Goal: Information Seeking & Learning: Understand process/instructions

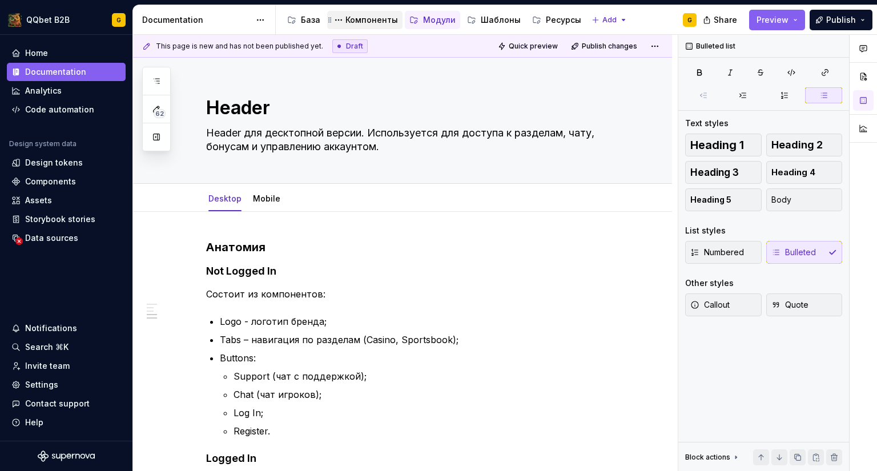
scroll to position [644, 0]
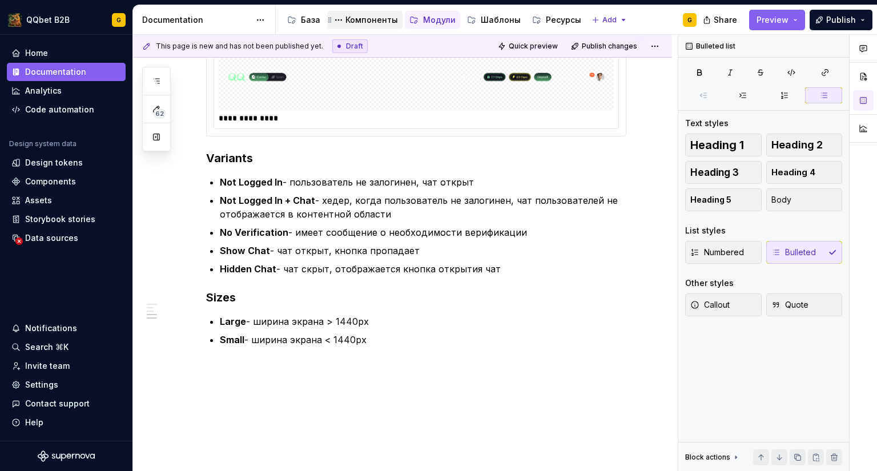
click at [369, 16] on div "Компоненты" at bounding box center [371, 19] width 53 height 11
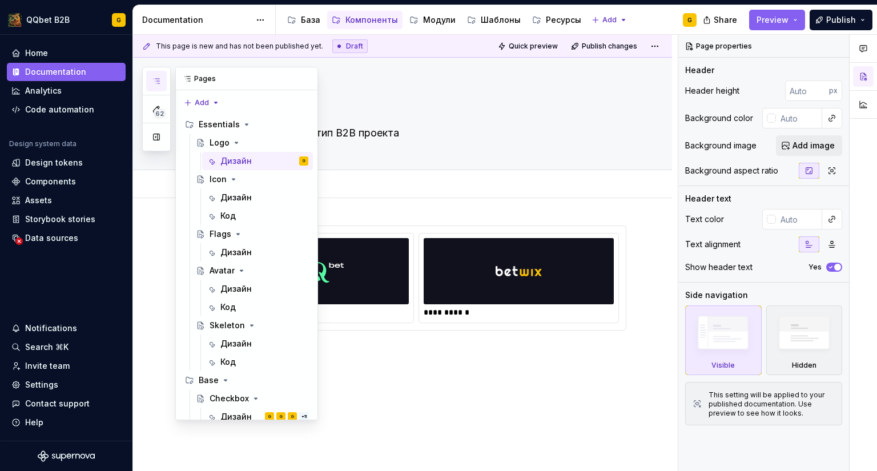
click at [164, 76] on button "button" at bounding box center [156, 81] width 21 height 21
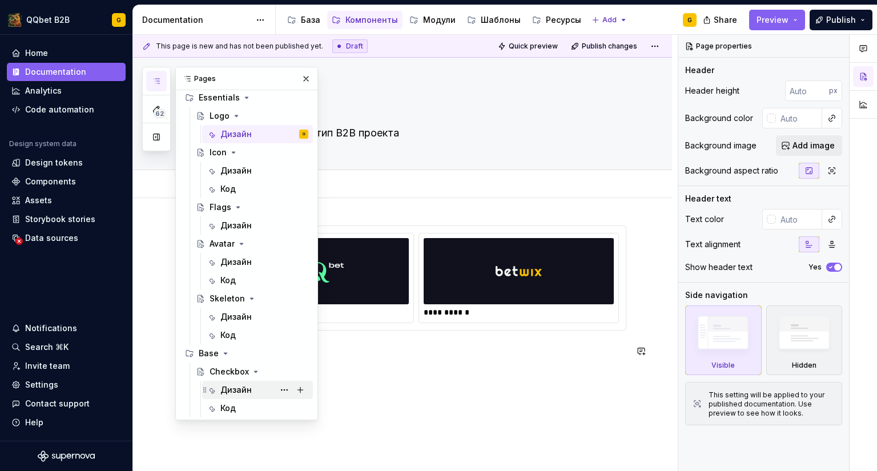
click at [233, 391] on div "Дизайн" at bounding box center [235, 389] width 31 height 11
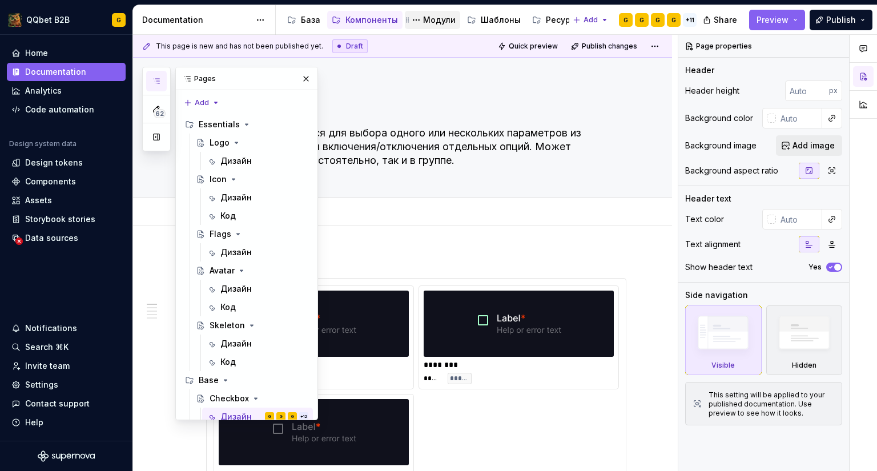
click at [437, 15] on div "Модули" at bounding box center [439, 19] width 33 height 11
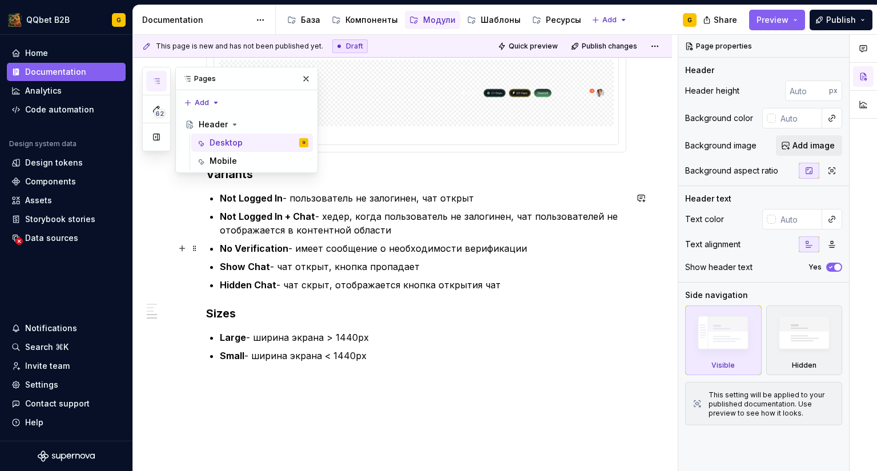
scroll to position [701, 0]
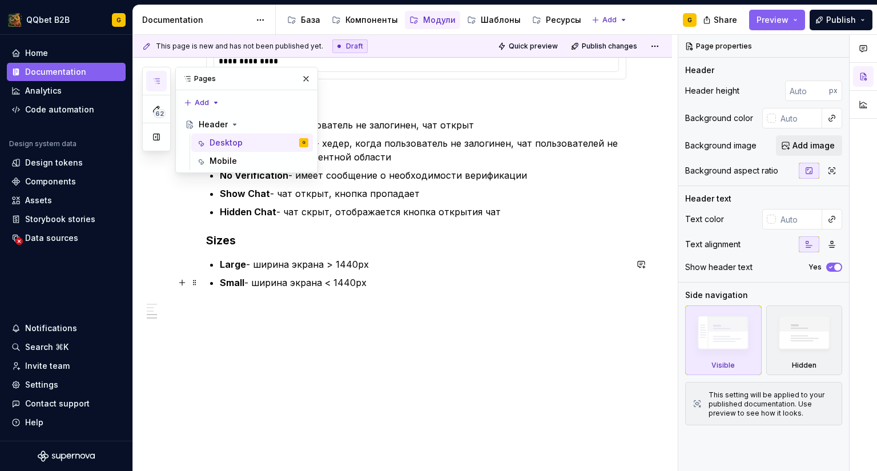
click at [390, 285] on p "Small - ширина экрана < 1440px" at bounding box center [423, 283] width 406 height 14
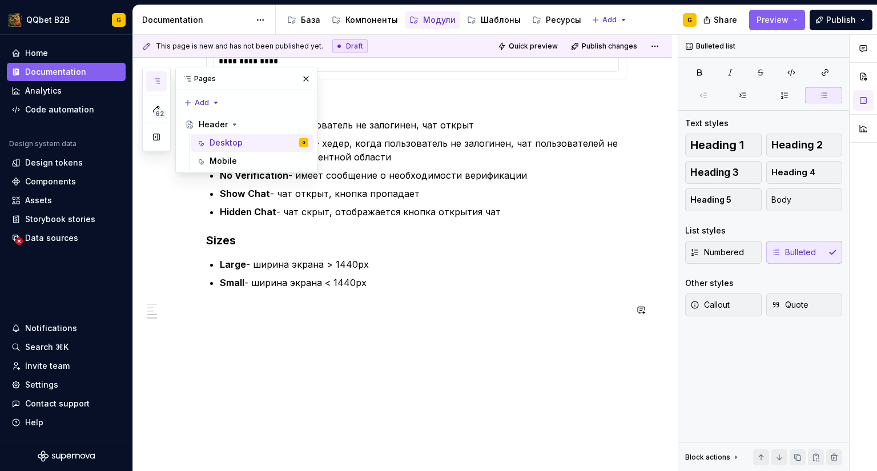
type textarea "*"
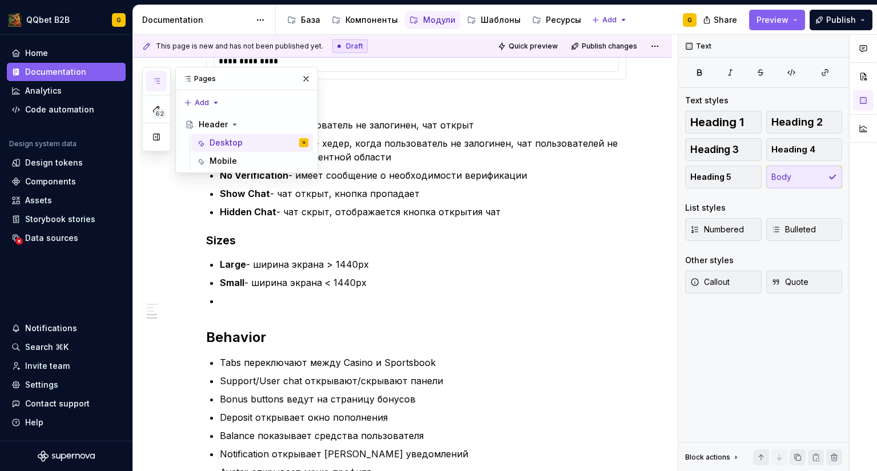
click at [266, 312] on div "**********" at bounding box center [416, 22] width 420 height 968
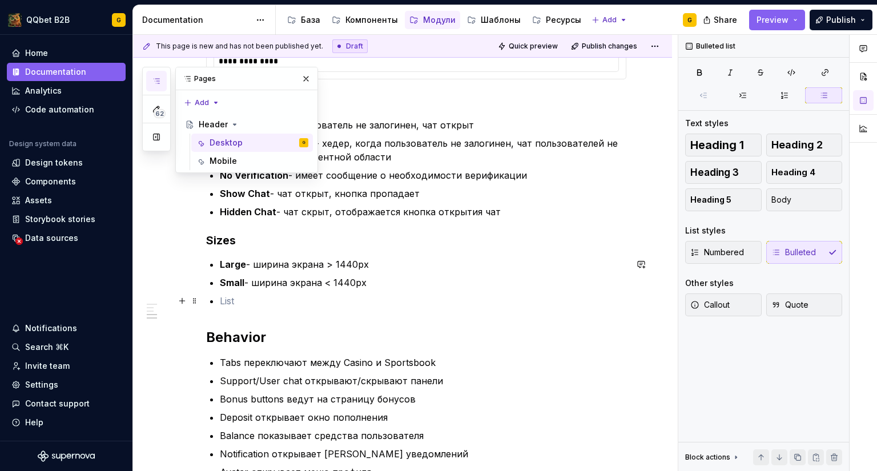
click at [265, 302] on p at bounding box center [423, 301] width 406 height 14
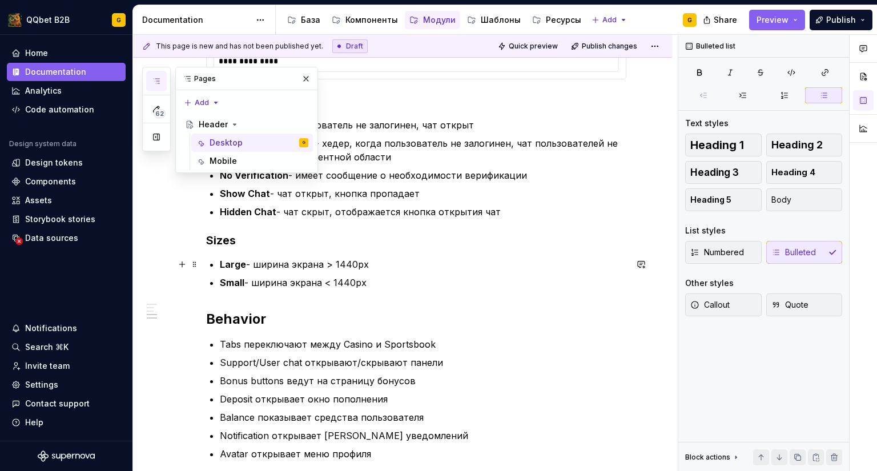
drag, startPoint x: 376, startPoint y: 267, endPoint x: 362, endPoint y: 268, distance: 13.7
click at [376, 266] on p "Large - ширина экрана > 1440px" at bounding box center [423, 264] width 406 height 14
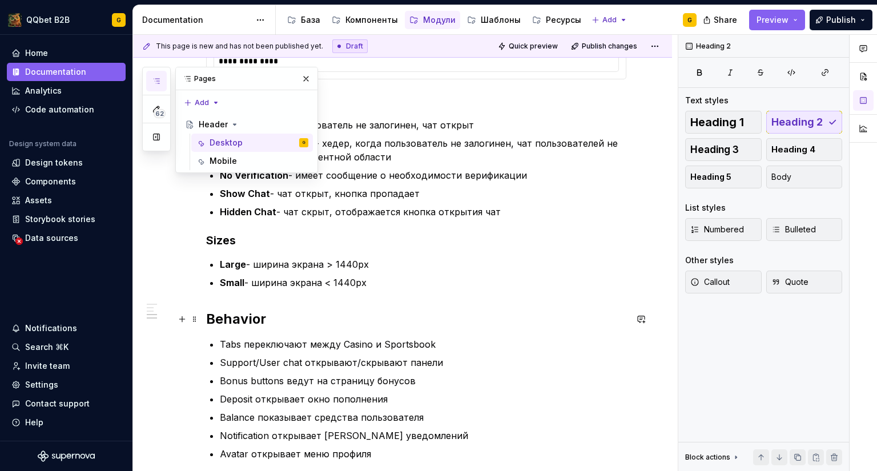
click at [258, 311] on h2 "Behavior" at bounding box center [416, 319] width 420 height 18
click at [253, 318] on h2 "Behavior" at bounding box center [416, 319] width 420 height 18
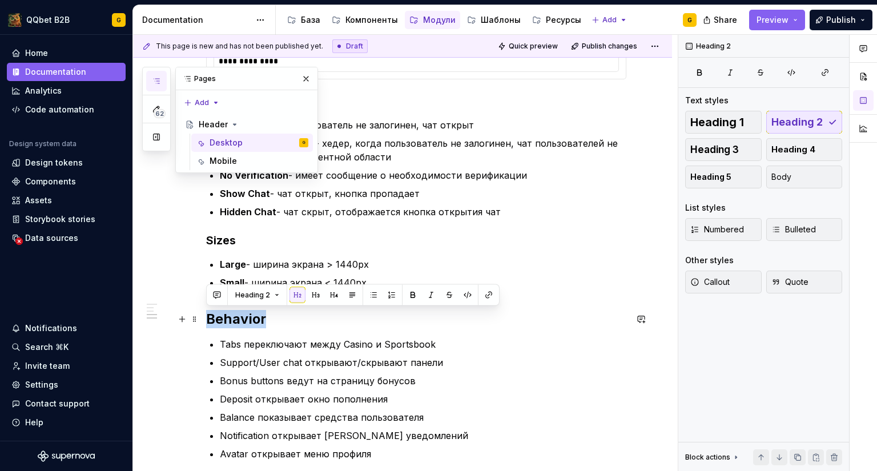
click at [253, 318] on h2 "Behavior" at bounding box center [416, 319] width 420 height 18
click at [318, 296] on button "button" at bounding box center [316, 295] width 16 height 16
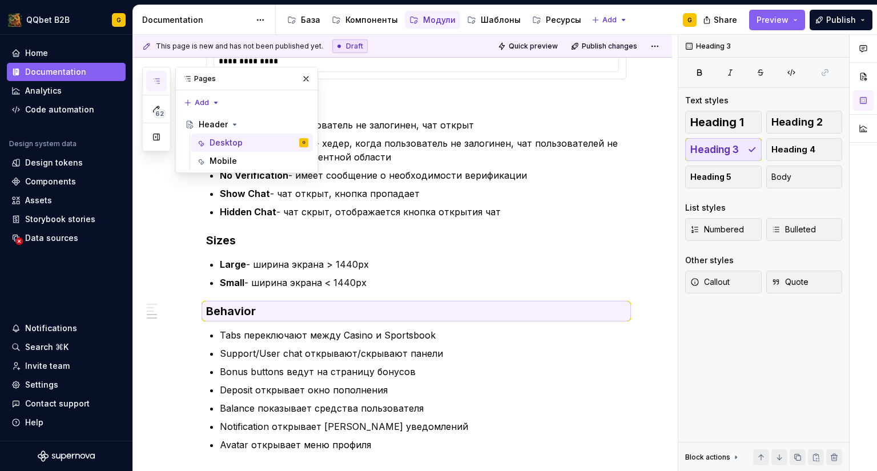
drag, startPoint x: 217, startPoint y: 80, endPoint x: 210, endPoint y: 77, distance: 8.2
click at [216, 80] on div "Pages" at bounding box center [247, 78] width 142 height 23
click at [209, 76] on div "Pages" at bounding box center [247, 78] width 142 height 23
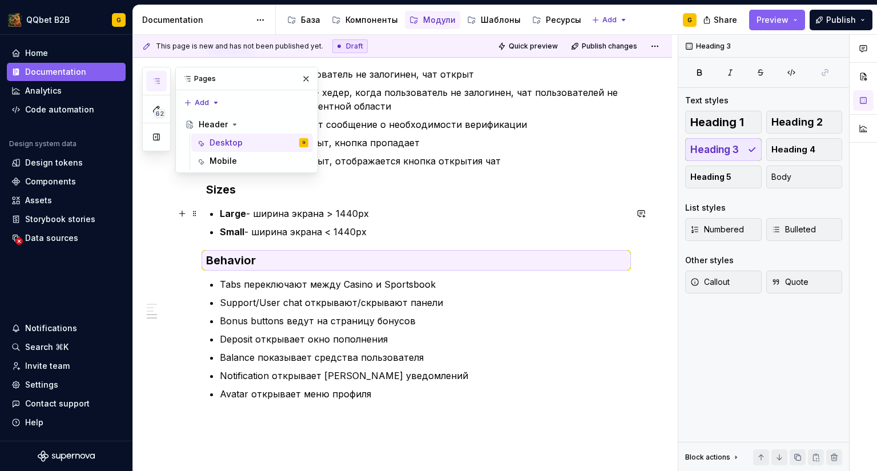
scroll to position [815, 0]
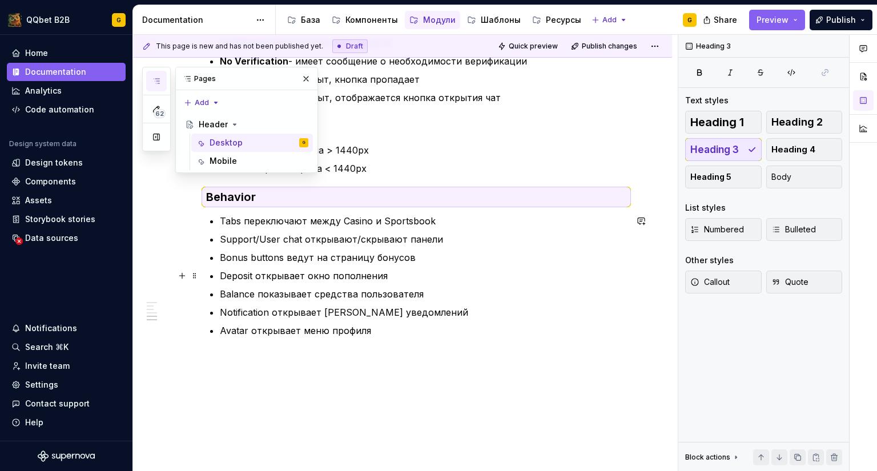
click at [326, 279] on p "Deposit открывает окно пополнения" at bounding box center [423, 276] width 406 height 14
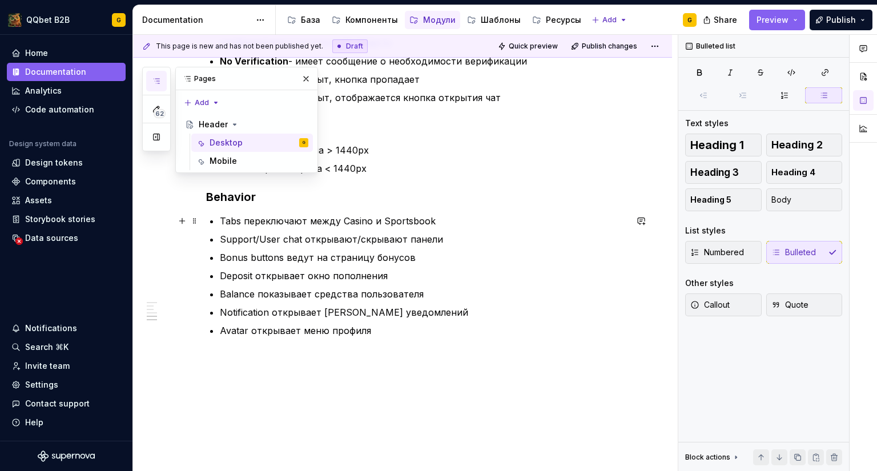
click at [372, 223] on p "Tabs переключают между Casino и Sportsbook" at bounding box center [423, 221] width 406 height 14
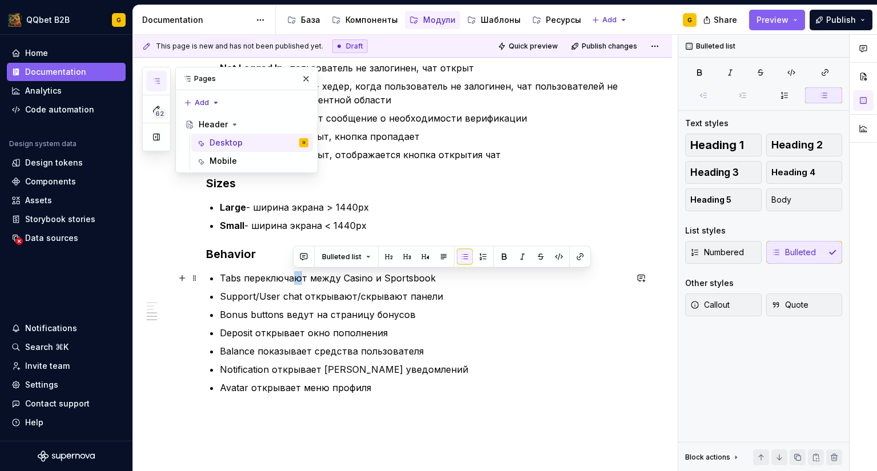
click at [294, 277] on p "Tabs переключают между Casino и Sportsbook" at bounding box center [423, 278] width 406 height 14
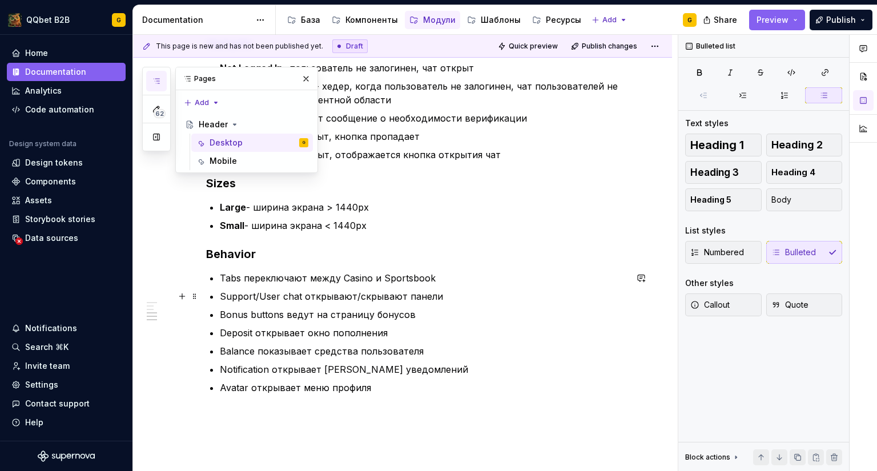
click at [309, 300] on p "Support/User chat открывают/скрывают панели" at bounding box center [423, 296] width 406 height 14
click at [275, 294] on p "Support/User chat открывают/скрывают панели" at bounding box center [423, 296] width 406 height 14
click at [293, 297] on p "Support/User chat открывают/скрывают панели" at bounding box center [423, 296] width 406 height 14
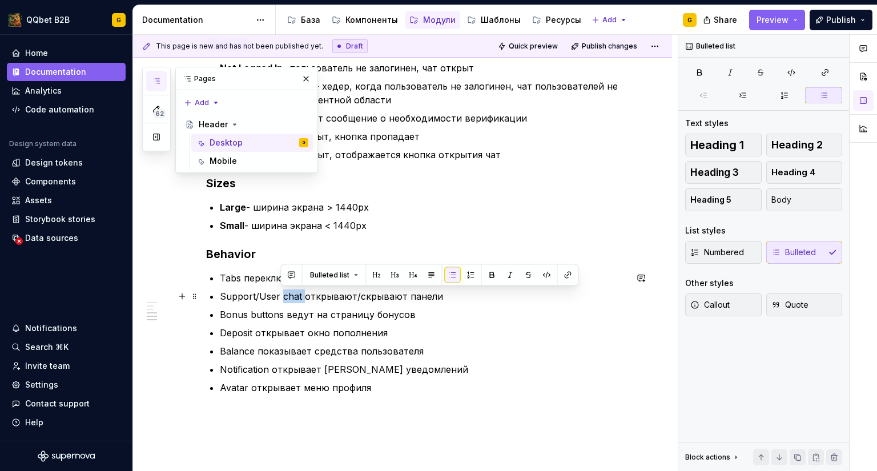
click at [293, 297] on p "Support/User chat открывают/скрывают панели" at bounding box center [423, 296] width 406 height 14
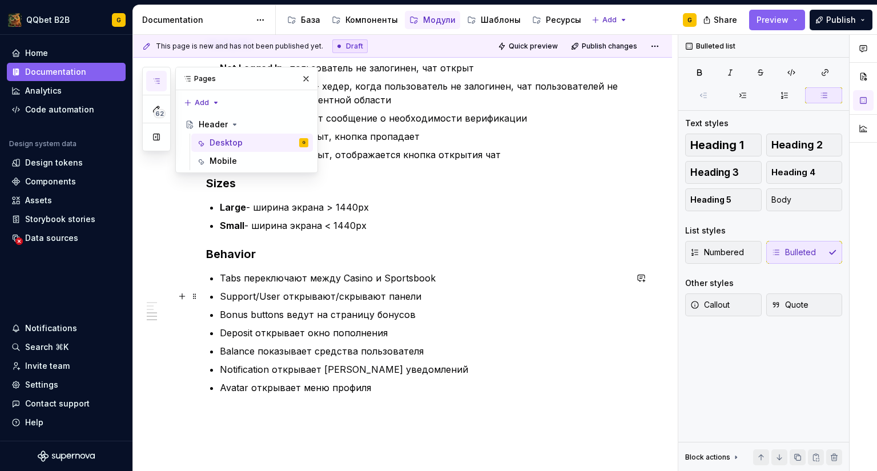
click at [389, 294] on p "Support/User открывают/скрывают панели" at bounding box center [423, 296] width 406 height 14
click at [353, 317] on p "Bonus buttons ведут на страницу бонусов" at bounding box center [423, 315] width 406 height 14
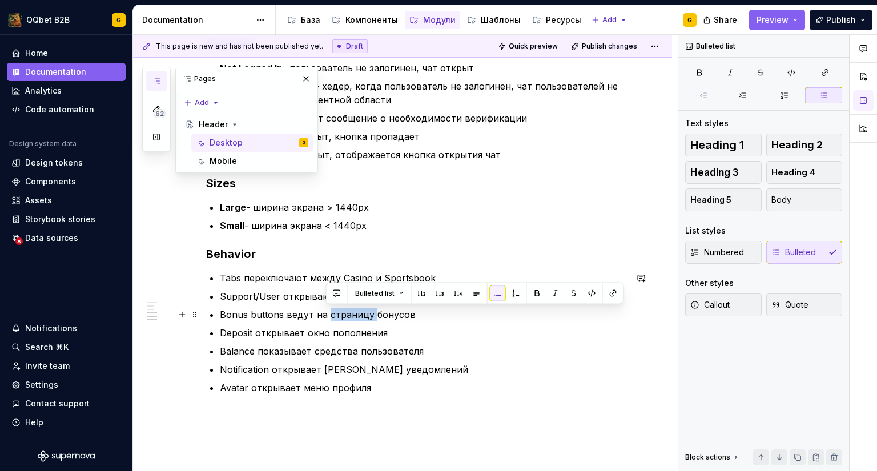
click at [345, 312] on p "Bonus buttons ведут на страницу бонусов" at bounding box center [423, 315] width 406 height 14
drag, startPoint x: 285, startPoint y: 313, endPoint x: 367, endPoint y: 313, distance: 82.2
click at [367, 313] on p "Bonus buttons ведут на страницу бонусов" at bounding box center [423, 315] width 406 height 14
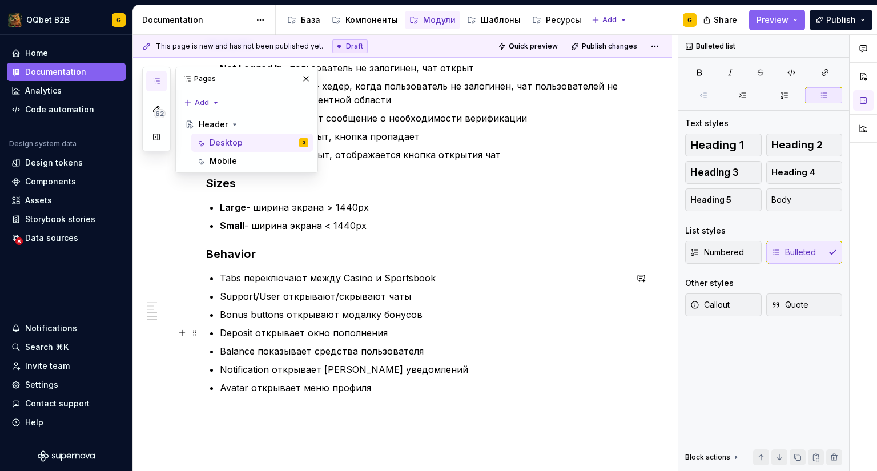
click at [392, 327] on p "Deposit открывает окно пополнения" at bounding box center [423, 333] width 406 height 14
click at [415, 314] on p "Bonus buttons открывают модалку бонусов" at bounding box center [423, 315] width 406 height 14
click at [407, 333] on p "Deposit открывает окно пополнения" at bounding box center [423, 333] width 406 height 14
click at [316, 332] on p "Deposit открывает окно пополнения" at bounding box center [423, 333] width 406 height 14
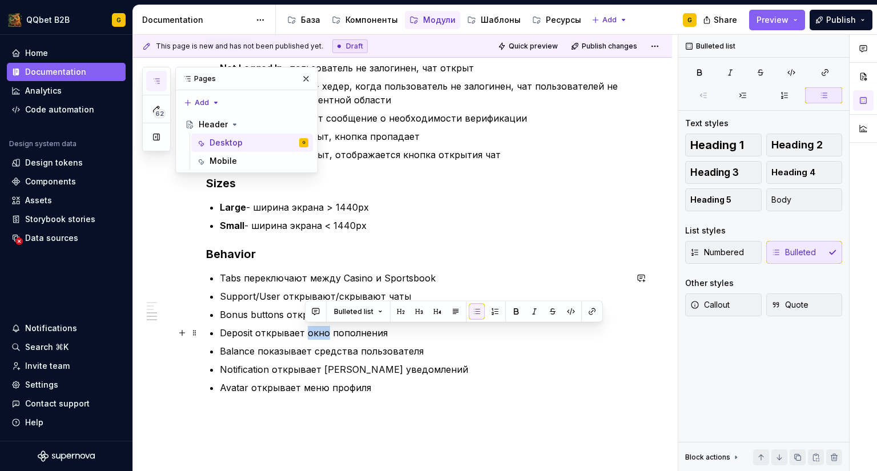
click at [316, 331] on p "Deposit открывает окно пополнения" at bounding box center [423, 333] width 406 height 14
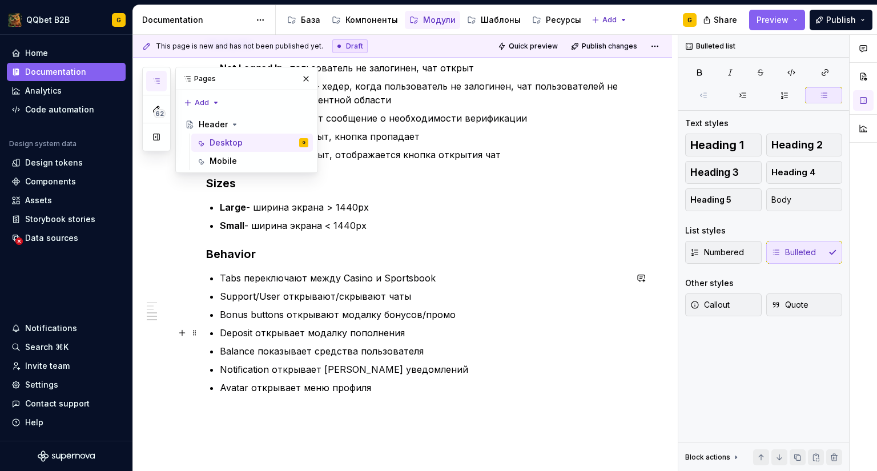
click at [401, 331] on p "Deposit открывает модалку пополнения" at bounding box center [423, 333] width 406 height 14
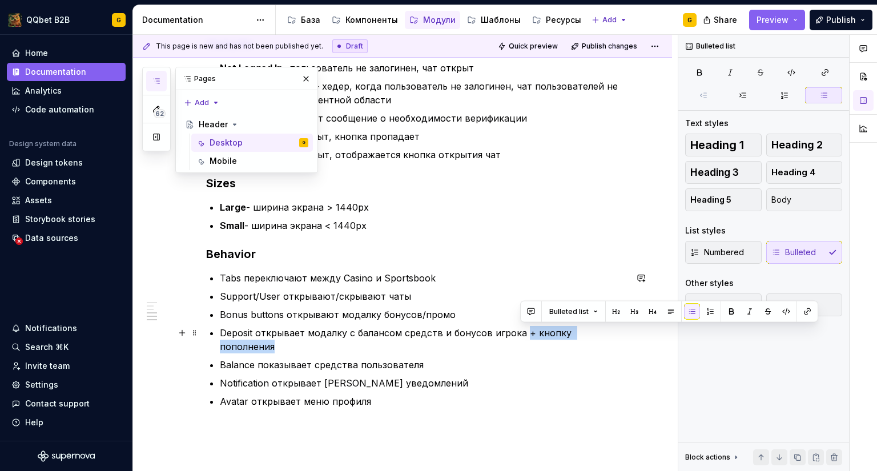
drag, startPoint x: 580, startPoint y: 329, endPoint x: 522, endPoint y: 329, distance: 58.8
click at [522, 329] on p "Deposit открывает модалку с балансом средств и бонусов игрока + кнопку пополнен…" at bounding box center [423, 339] width 406 height 27
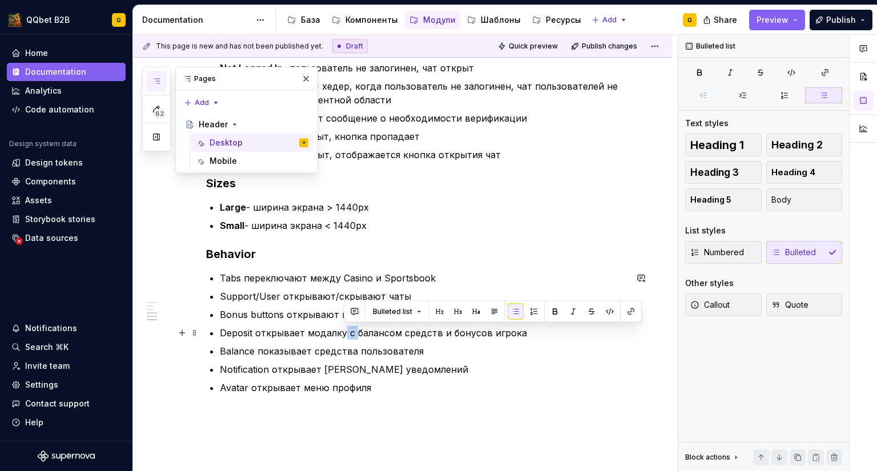
drag, startPoint x: 356, startPoint y: 331, endPoint x: 343, endPoint y: 327, distance: 13.2
click at [343, 327] on p "Deposit открывает модалку с балансом средств и бонусов игрока" at bounding box center [423, 333] width 406 height 14
drag, startPoint x: 395, startPoint y: 330, endPoint x: 383, endPoint y: 332, distance: 12.0
click at [383, 332] on p "Deposit открывает модалку - балансом средств и бонусов игрока" at bounding box center [423, 333] width 406 height 14
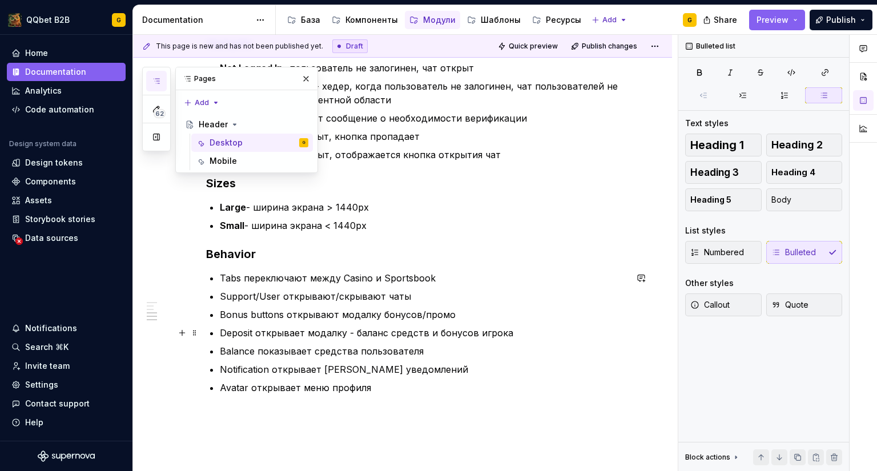
click at [542, 326] on p "Deposit открывает модалку - баланс средств и бонусов игрока" at bounding box center [423, 333] width 406 height 14
click at [378, 369] on p "Notification открывает [PERSON_NAME] уведомлений" at bounding box center [423, 369] width 406 height 14
click at [348, 323] on ul "Tabs переключают между Casino и Sportsbook Support/User открывают/скрывают чаты…" at bounding box center [423, 332] width 406 height 123
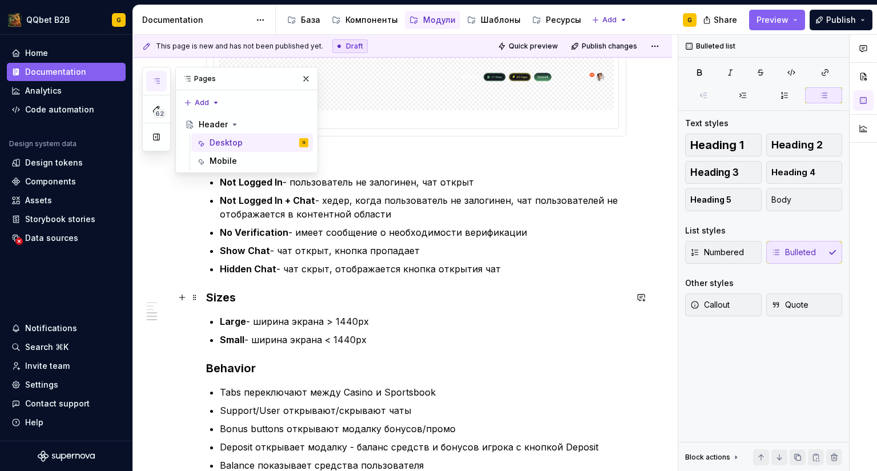
click at [271, 302] on h3 "Sizes" at bounding box center [416, 297] width 420 height 16
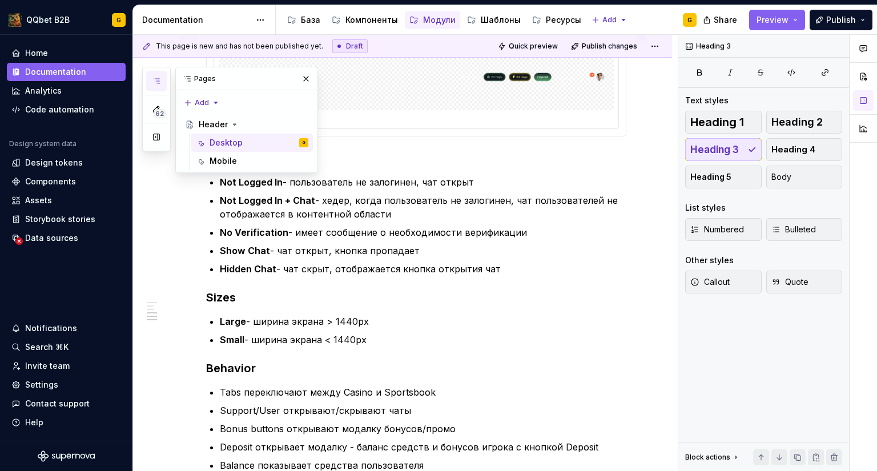
click at [304, 79] on button "button" at bounding box center [306, 79] width 16 height 16
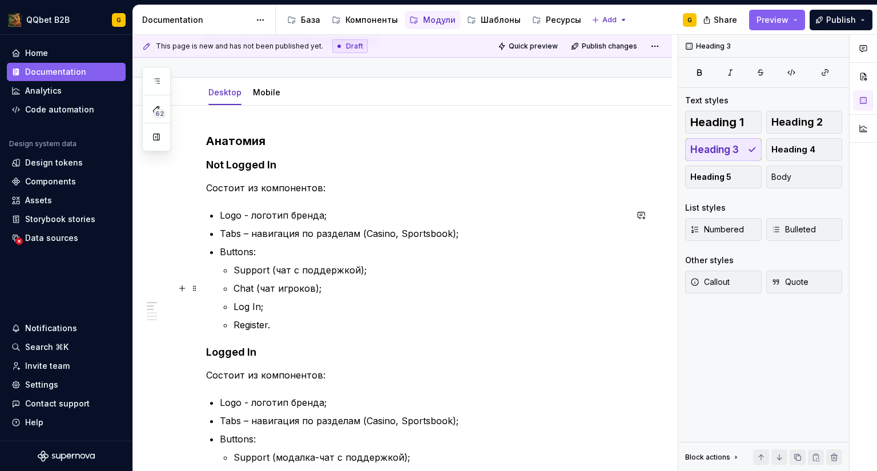
scroll to position [73, 0]
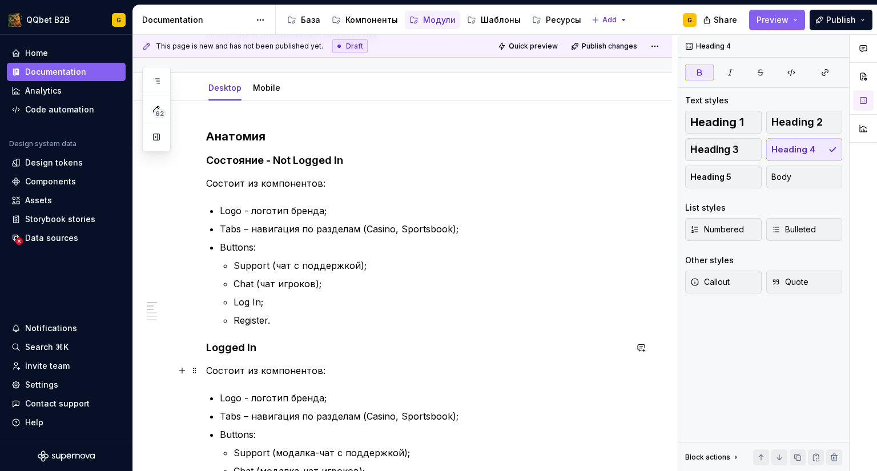
scroll to position [130, 0]
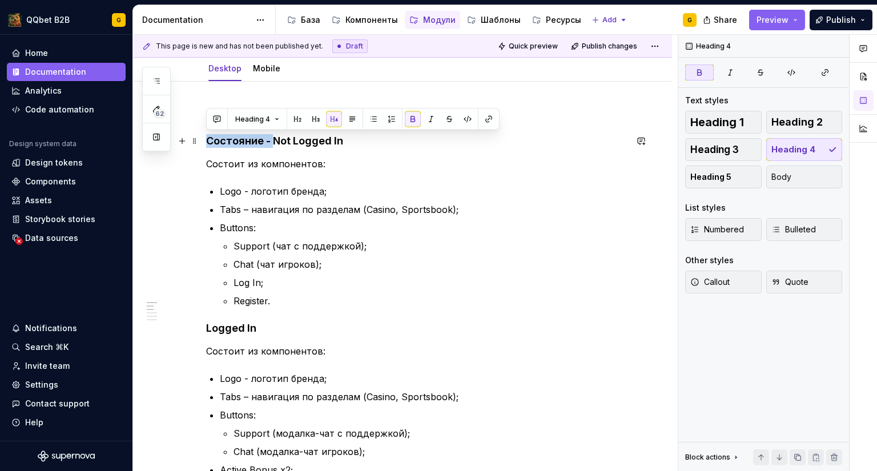
drag, startPoint x: 271, startPoint y: 137, endPoint x: 209, endPoint y: 139, distance: 62.2
click at [209, 139] on strong "Состояние - Not Logged In" at bounding box center [274, 141] width 137 height 12
copy strong "Состояние -"
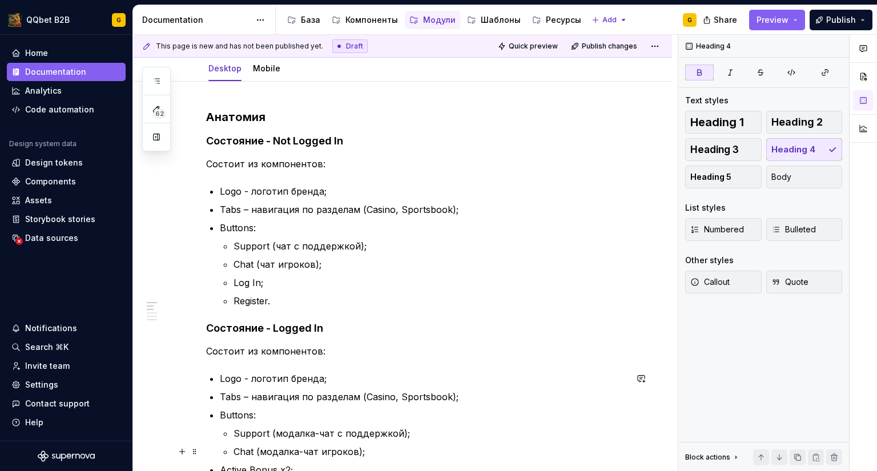
click at [432, 402] on p "Tabs – навигация по разделам (Casino, Sportsbook);" at bounding box center [423, 397] width 406 height 14
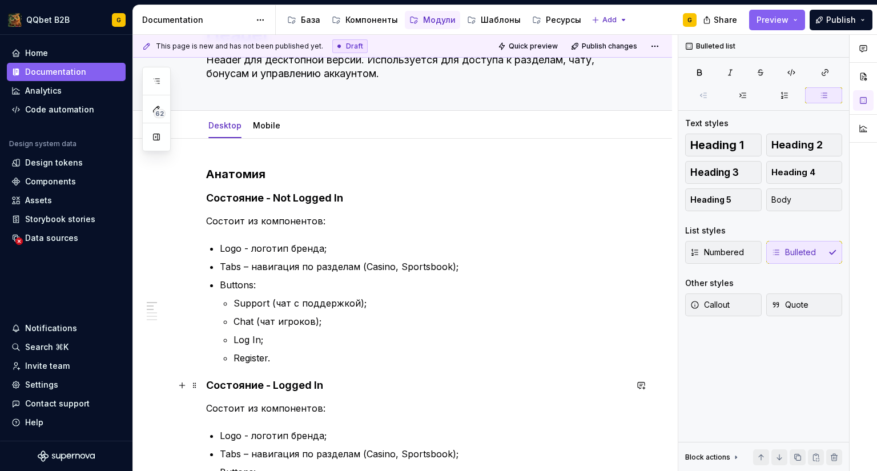
scroll to position [0, 0]
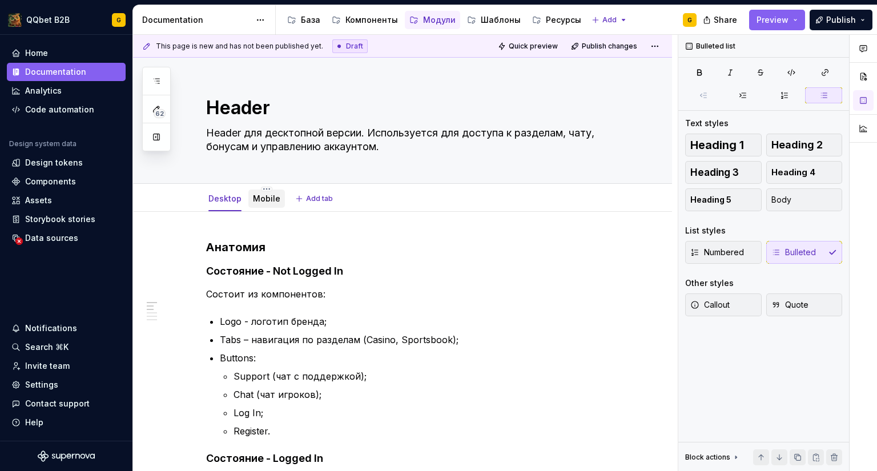
click at [267, 203] on div "Mobile" at bounding box center [266, 198] width 27 height 11
click at [270, 205] on div "Mobile" at bounding box center [266, 199] width 27 height 14
click at [270, 204] on div "Mobile" at bounding box center [266, 199] width 27 height 14
click at [268, 203] on link "Mobile" at bounding box center [266, 198] width 27 height 10
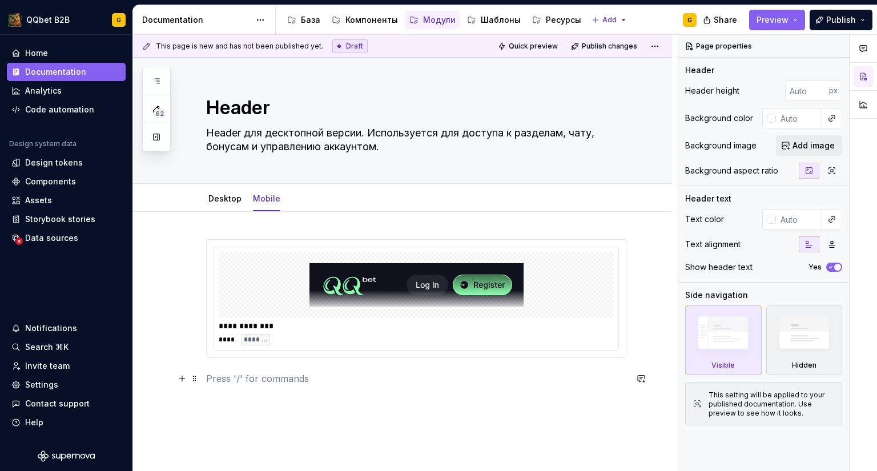
click at [321, 377] on p at bounding box center [416, 379] width 420 height 14
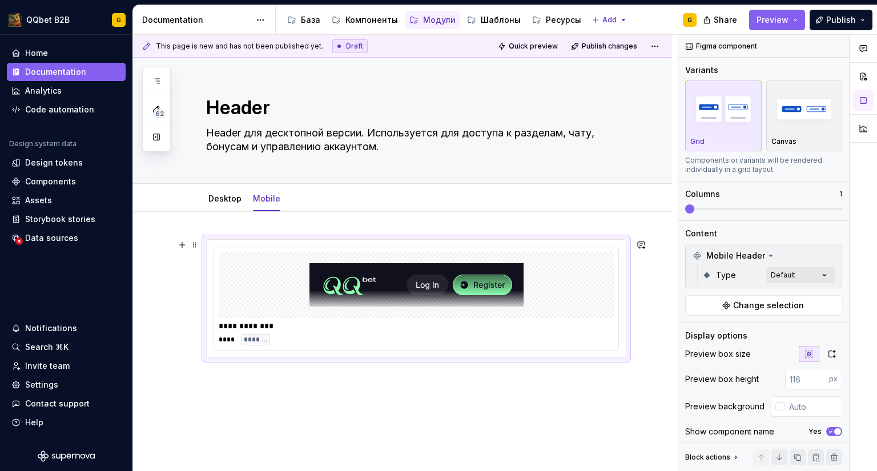
click at [329, 287] on img at bounding box center [416, 284] width 214 height 57
click at [260, 221] on div "**********" at bounding box center [402, 386] width 539 height 349
click at [231, 193] on div "Desktop" at bounding box center [224, 198] width 33 height 11
click at [228, 197] on link "Desktop" at bounding box center [224, 198] width 33 height 10
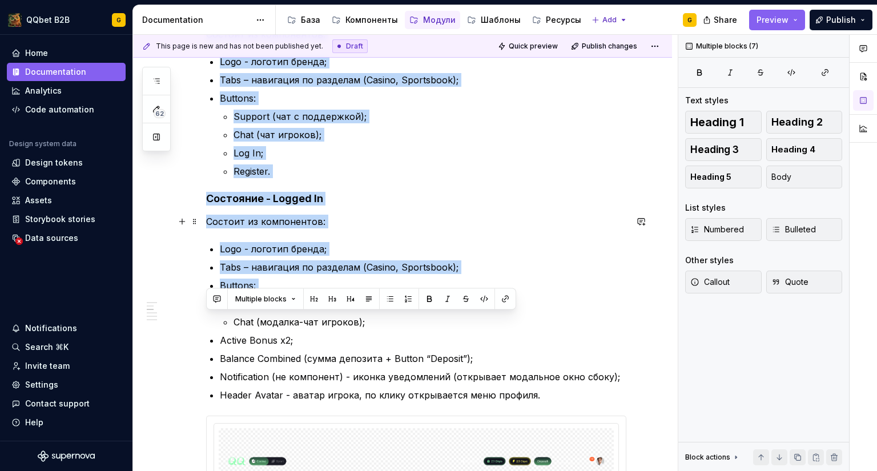
scroll to position [285, 0]
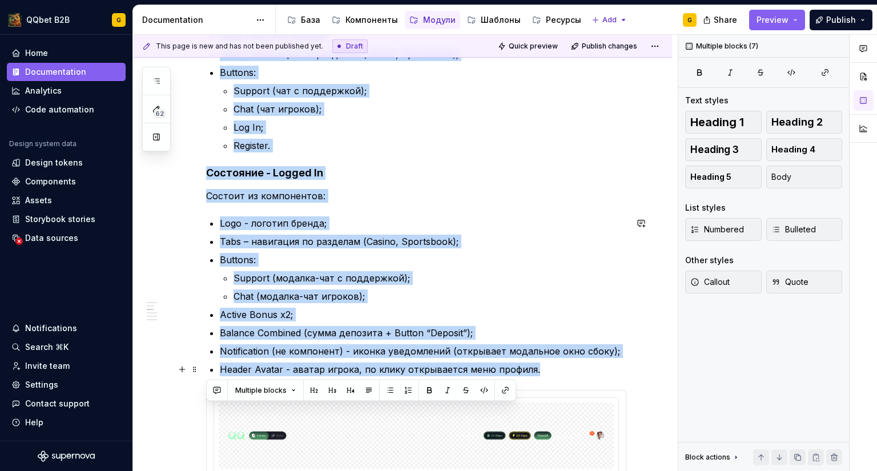
drag, startPoint x: 208, startPoint y: 248, endPoint x: 552, endPoint y: 369, distance: 365.0
click at [552, 369] on div "**********" at bounding box center [416, 424] width 420 height 940
copy div "Анатомия Состояние - Not Logged In Состоит из компонентов: Logo - логотип бренд…"
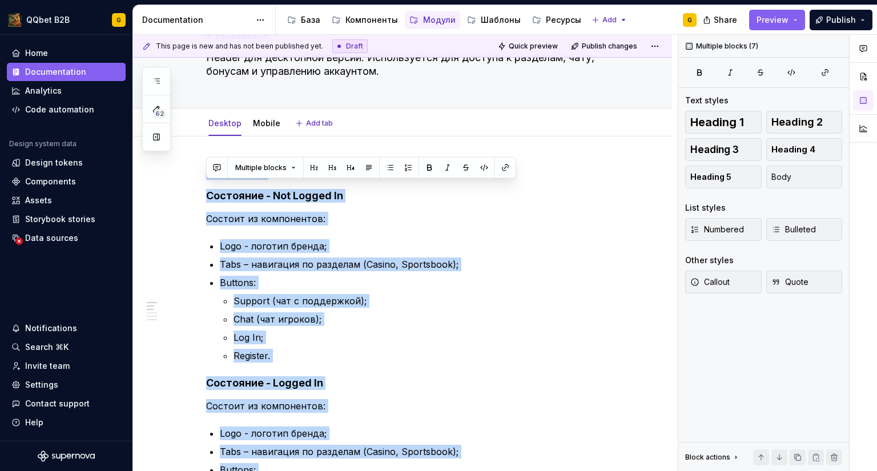
scroll to position [57, 0]
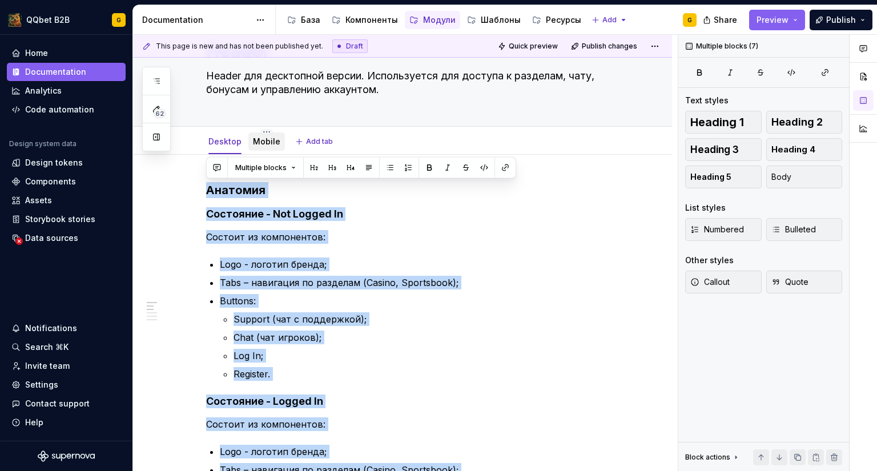
click at [268, 139] on link "Mobile" at bounding box center [266, 141] width 27 height 10
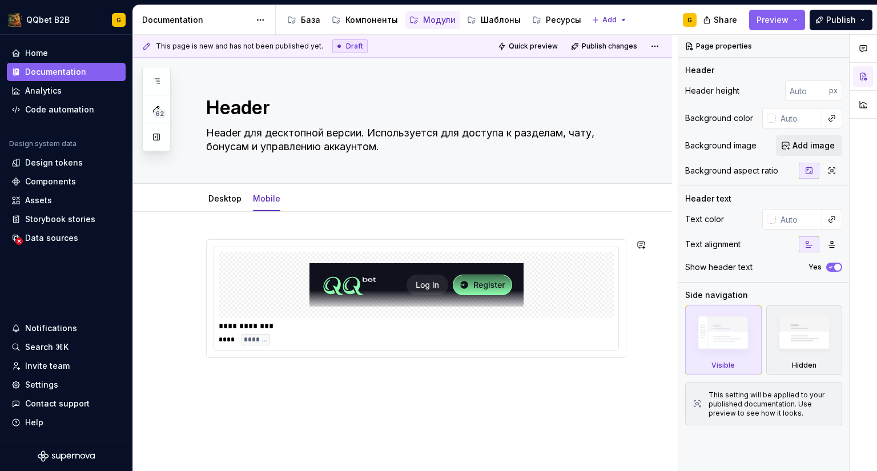
click at [260, 225] on div "**********" at bounding box center [405, 253] width 544 height 437
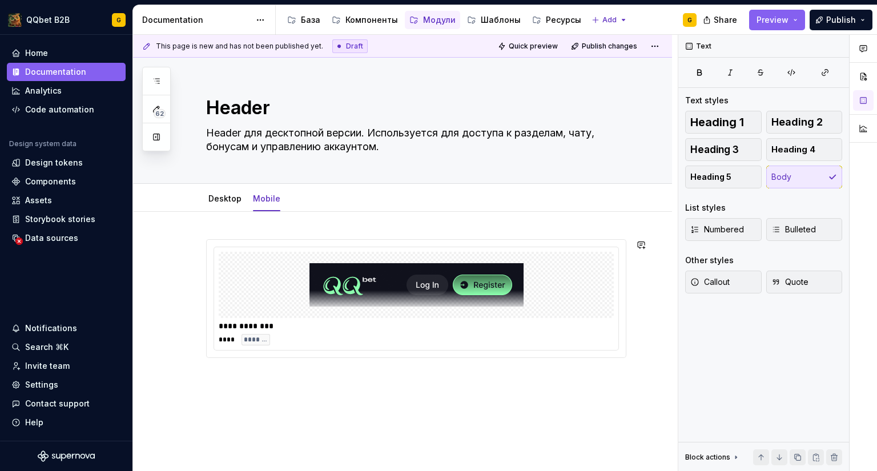
click at [247, 227] on div "**********" at bounding box center [402, 386] width 539 height 349
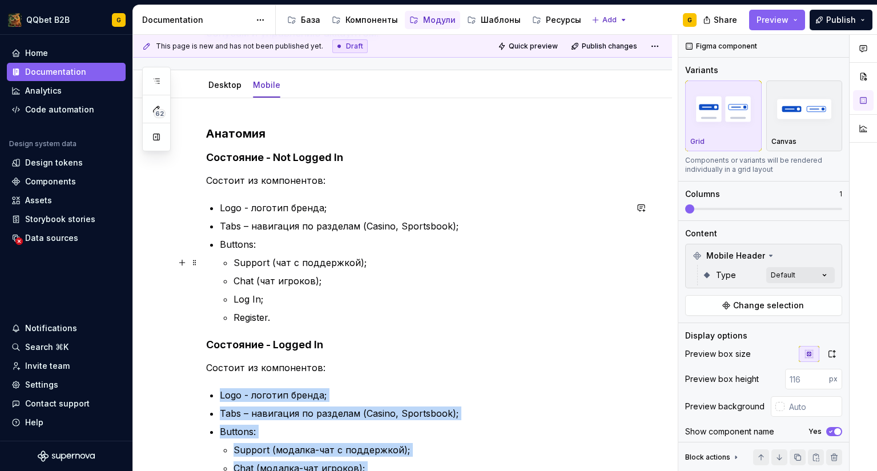
scroll to position [114, 0]
type textarea "*"
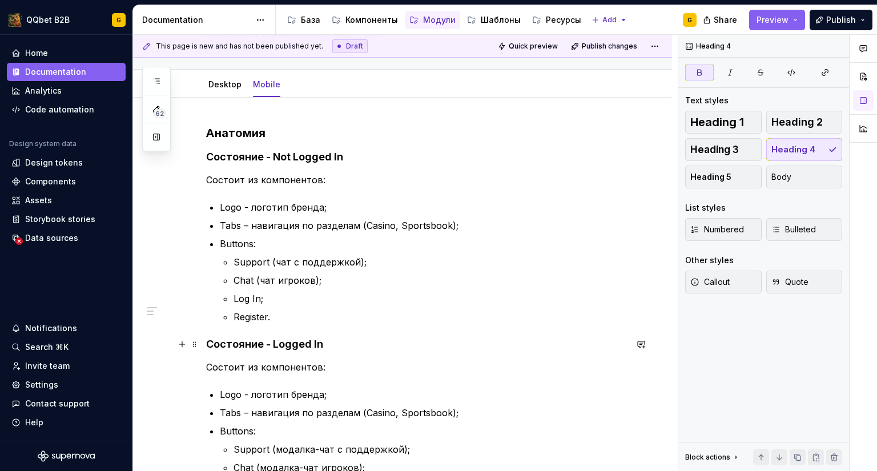
click at [318, 350] on h4 "Состояние - Logged In" at bounding box center [416, 344] width 420 height 14
click at [318, 350] on strong "Состояние - Logged In" at bounding box center [264, 344] width 117 height 12
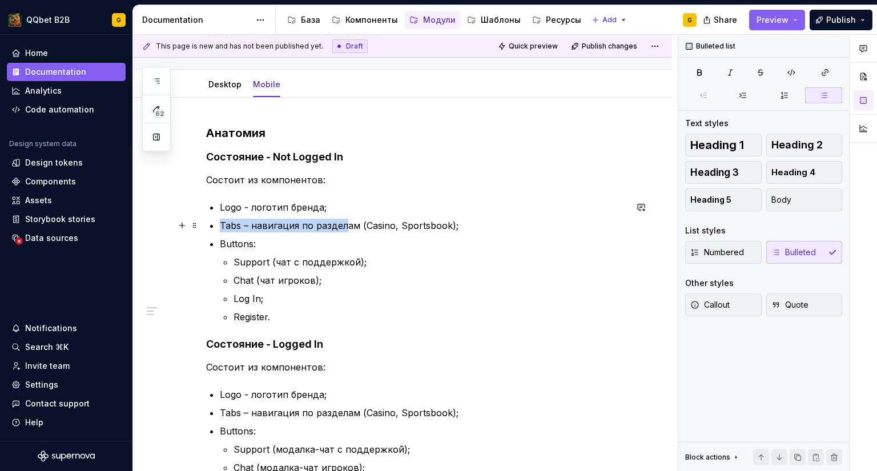
drag, startPoint x: 345, startPoint y: 218, endPoint x: 337, endPoint y: 223, distance: 8.7
click at [344, 219] on ul "Logo - логотип бренда; Tabs – навигация по разделам (Casino, Sportsbook); Butto…" at bounding box center [423, 261] width 406 height 123
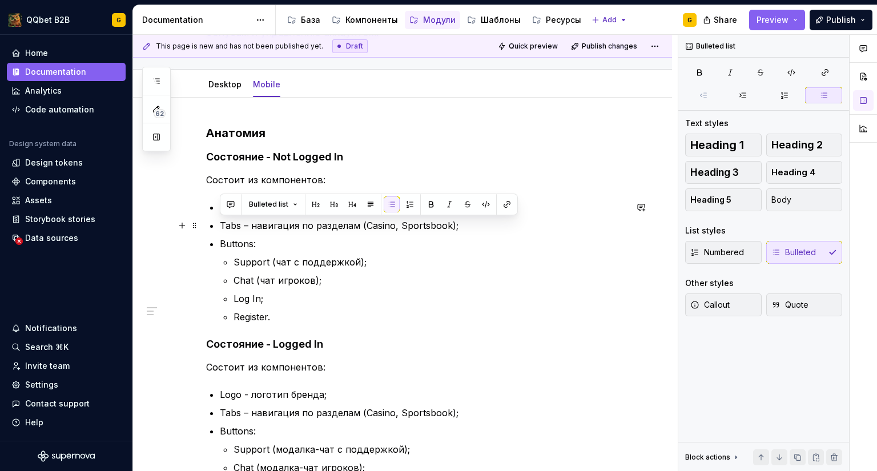
click at [300, 251] on li "Buttons: Support (чат с поддержкой); Chat (чат игроков); Log In; Register." at bounding box center [423, 280] width 406 height 87
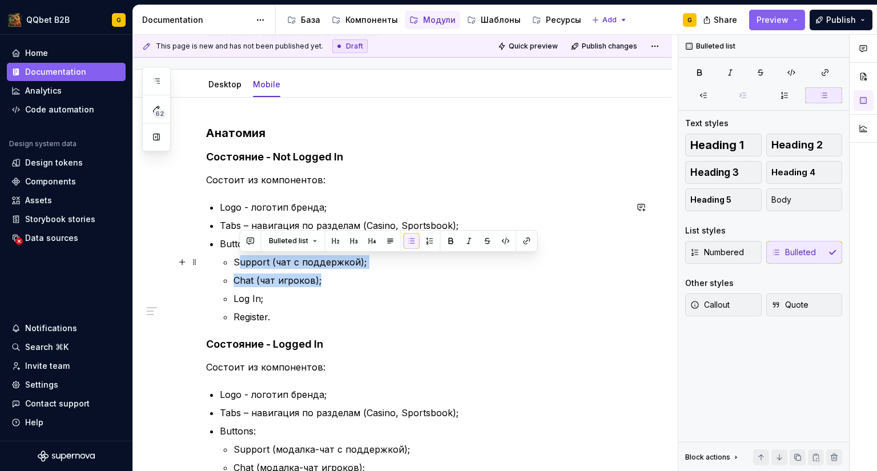
drag, startPoint x: 329, startPoint y: 282, endPoint x: 237, endPoint y: 263, distance: 94.3
click at [237, 263] on ul "Support (чат с поддержкой); Chat (чат игроков); Log In; Register." at bounding box center [429, 289] width 393 height 68
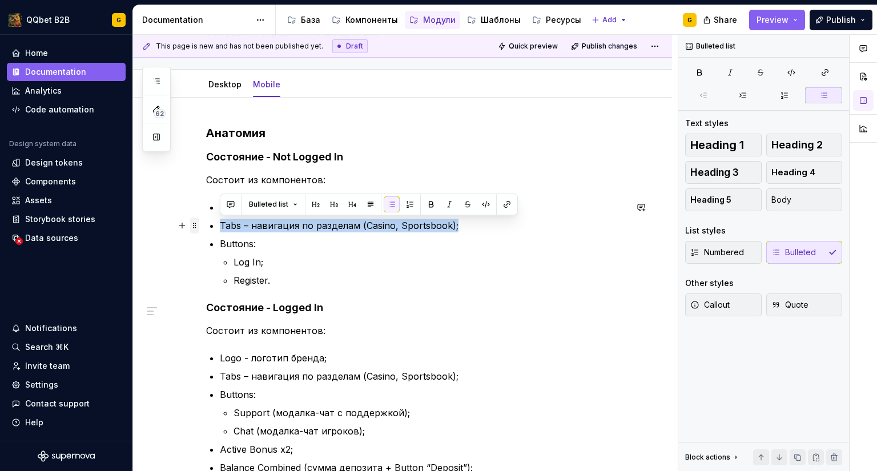
drag, startPoint x: 464, startPoint y: 225, endPoint x: 197, endPoint y: 219, distance: 267.1
click at [206, 219] on div "**********" at bounding box center [416, 415] width 420 height 580
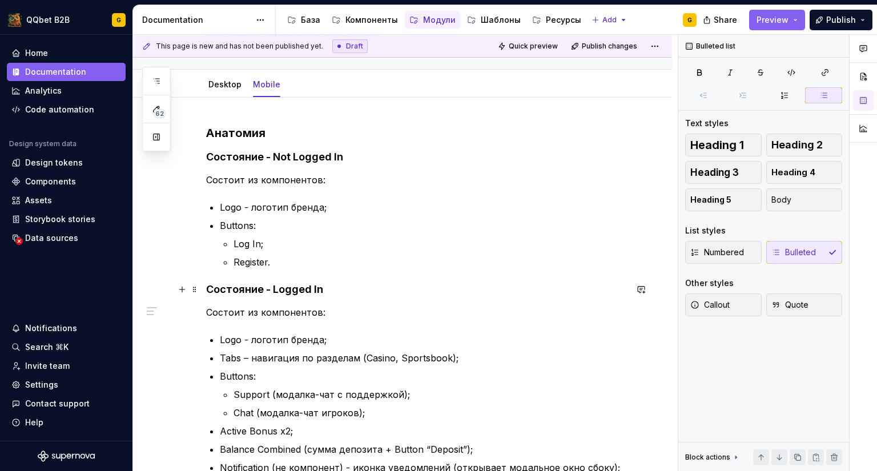
click at [297, 295] on strong "Состояние - Logged In" at bounding box center [264, 289] width 117 height 12
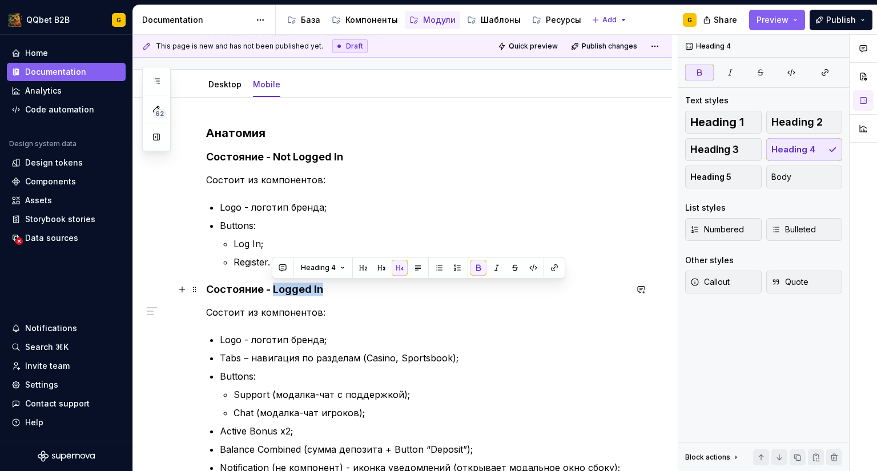
drag, startPoint x: 329, startPoint y: 291, endPoint x: 273, endPoint y: 289, distance: 56.0
click at [273, 289] on h4 "Состояние - Logged In" at bounding box center [416, 289] width 420 height 14
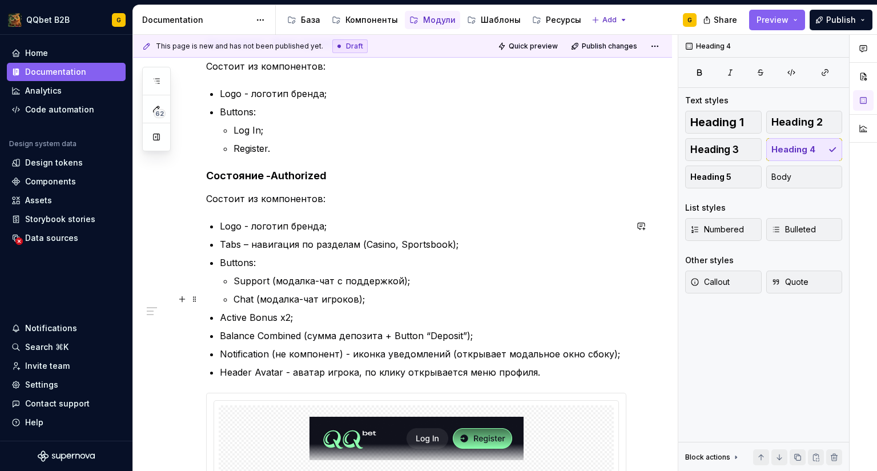
scroll to position [228, 0]
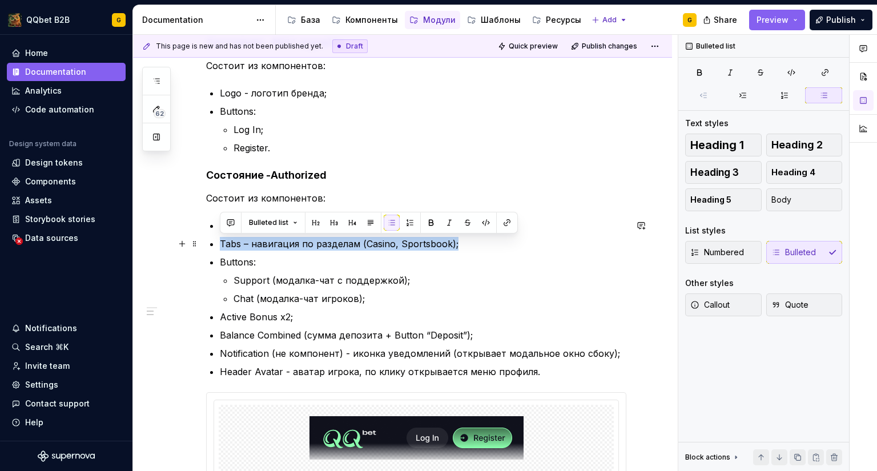
drag, startPoint x: 458, startPoint y: 239, endPoint x: 221, endPoint y: 243, distance: 236.9
click at [221, 243] on p "Tabs – навигация по разделам (Casino, Sportsbook);" at bounding box center [423, 244] width 406 height 14
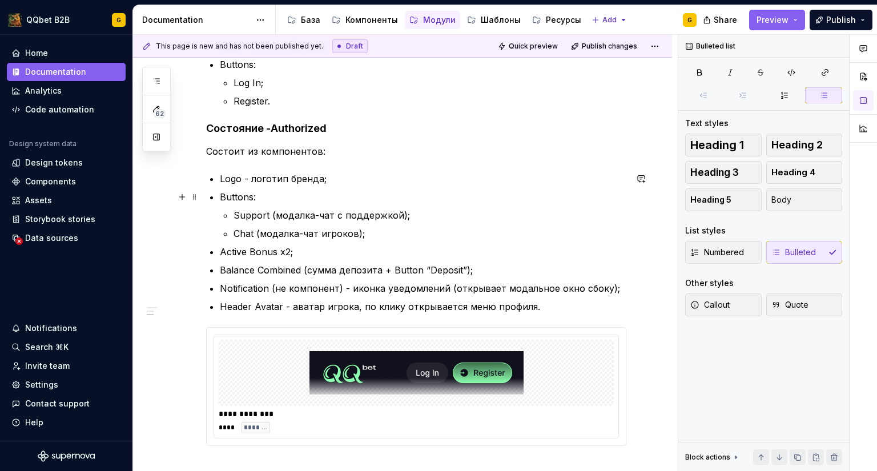
scroll to position [285, 0]
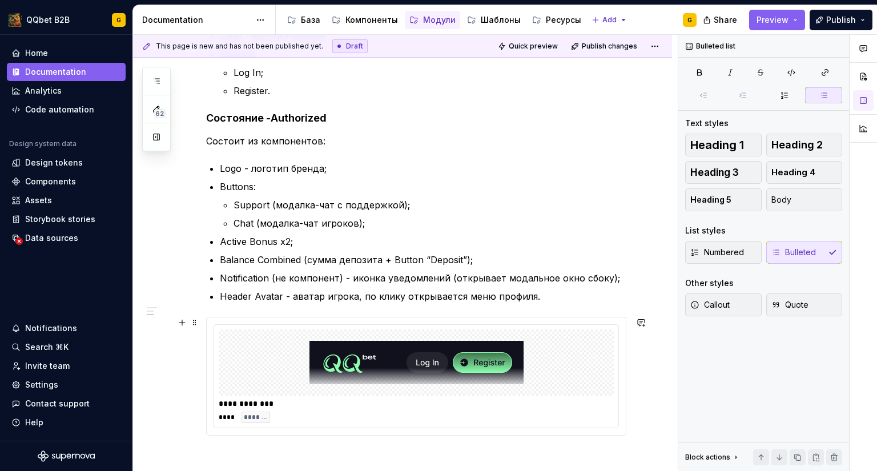
click at [316, 366] on img at bounding box center [416, 362] width 214 height 57
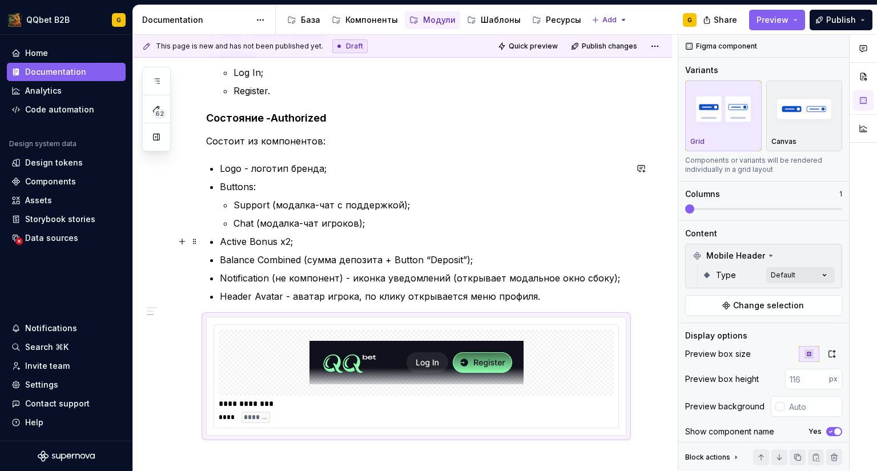
click at [294, 233] on ul "Logo - логотип бренда; Buttons: Support (модалка-чат с поддержкой); Chat (модал…" at bounding box center [423, 233] width 406 height 142
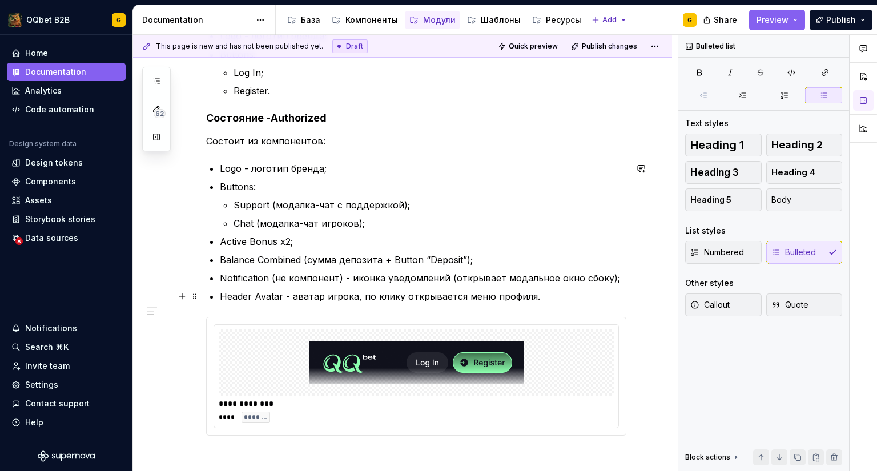
click at [272, 289] on p "Header Avatar - аватар игрока, по клику открывается меню профиля." at bounding box center [423, 296] width 406 height 14
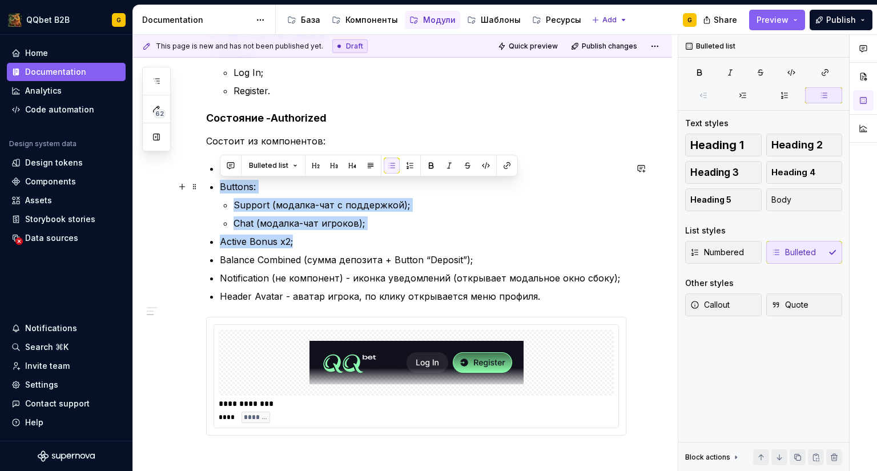
drag, startPoint x: 331, startPoint y: 244, endPoint x: 216, endPoint y: 185, distance: 129.2
click at [216, 185] on div "**********" at bounding box center [416, 219] width 420 height 530
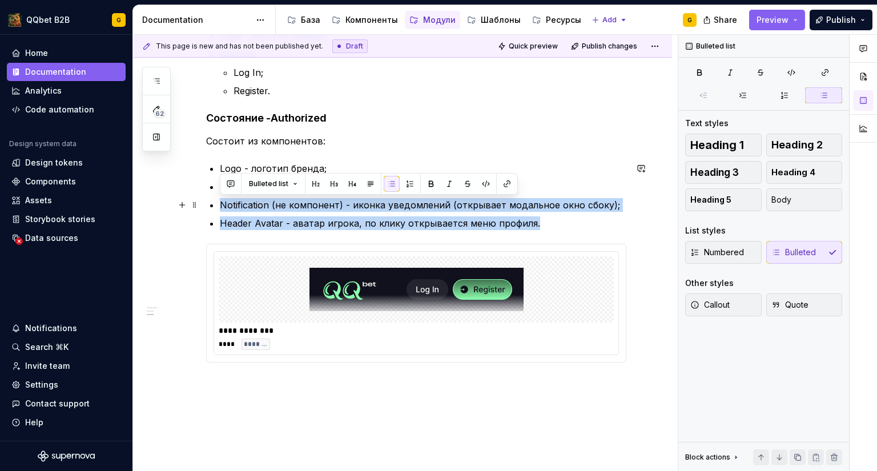
drag, startPoint x: 547, startPoint y: 217, endPoint x: 235, endPoint y: 195, distance: 313.0
click at [235, 195] on ul "Logo - логотип бренда; Balance Combined (сумма депозита + Button “Deposit”); No…" at bounding box center [423, 196] width 406 height 68
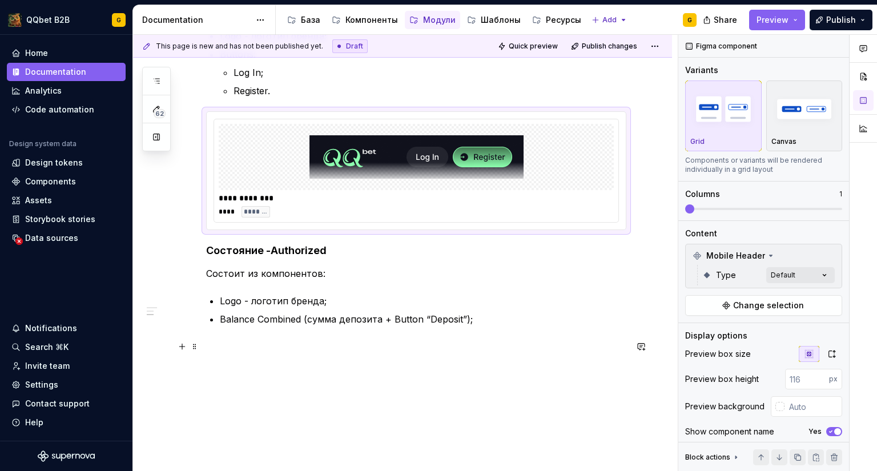
click at [245, 344] on p at bounding box center [416, 347] width 420 height 14
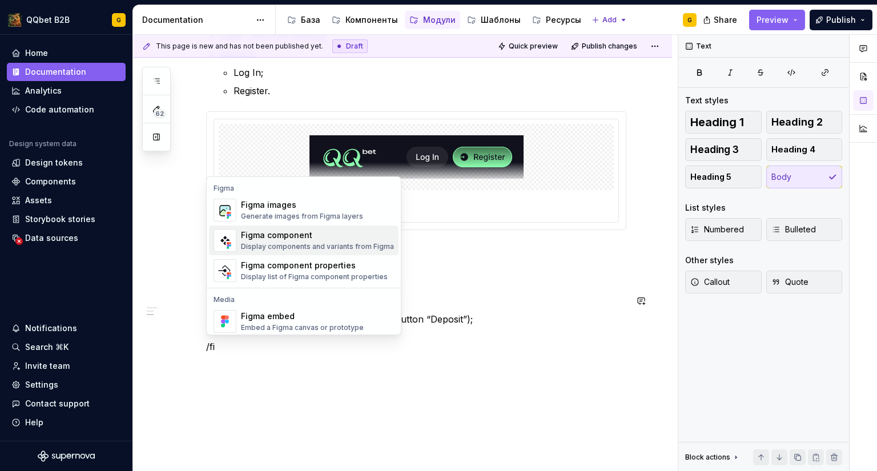
click at [366, 232] on div "Figma component" at bounding box center [317, 234] width 153 height 11
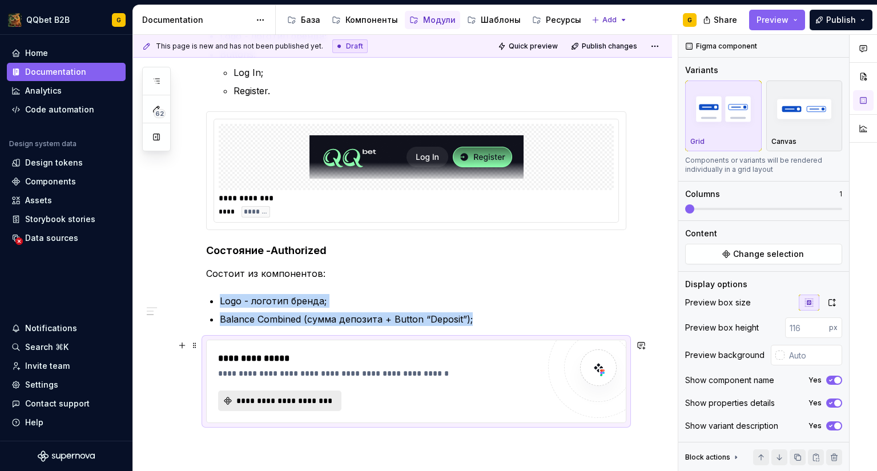
click at [319, 394] on button "**********" at bounding box center [279, 400] width 123 height 21
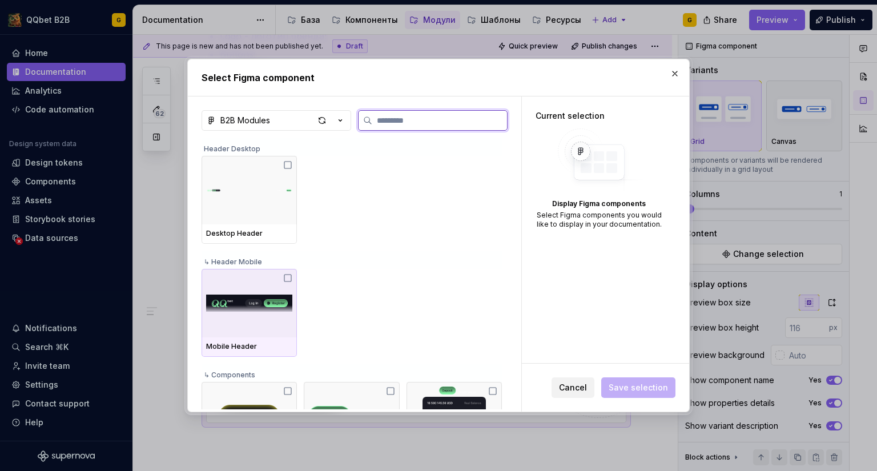
click at [260, 318] on img at bounding box center [249, 302] width 86 height 43
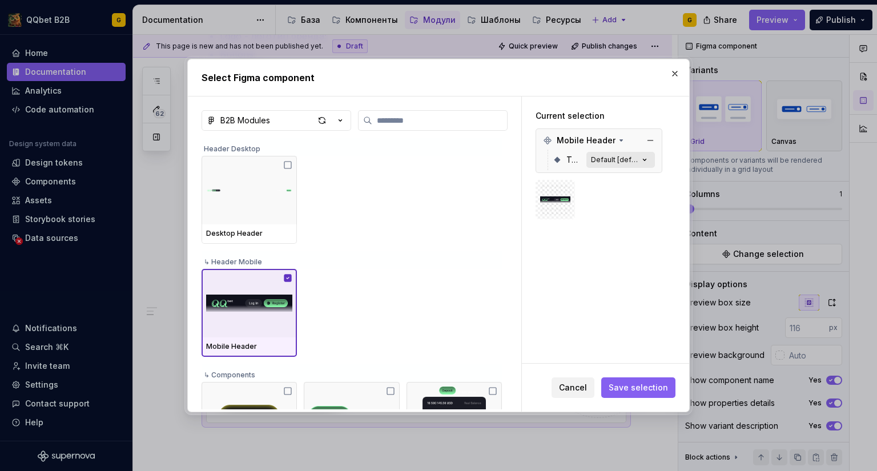
click at [633, 158] on div "Default [default]" at bounding box center [615, 159] width 48 height 9
click at [641, 158] on icon "button" at bounding box center [644, 159] width 11 height 11
click at [647, 159] on icon "button" at bounding box center [644, 159] width 11 height 11
click at [651, 384] on span "Save selection" at bounding box center [637, 387] width 59 height 11
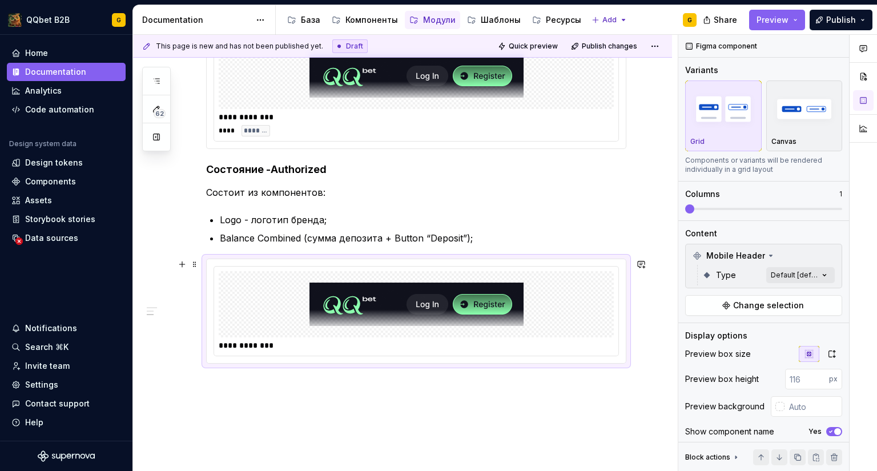
scroll to position [399, 0]
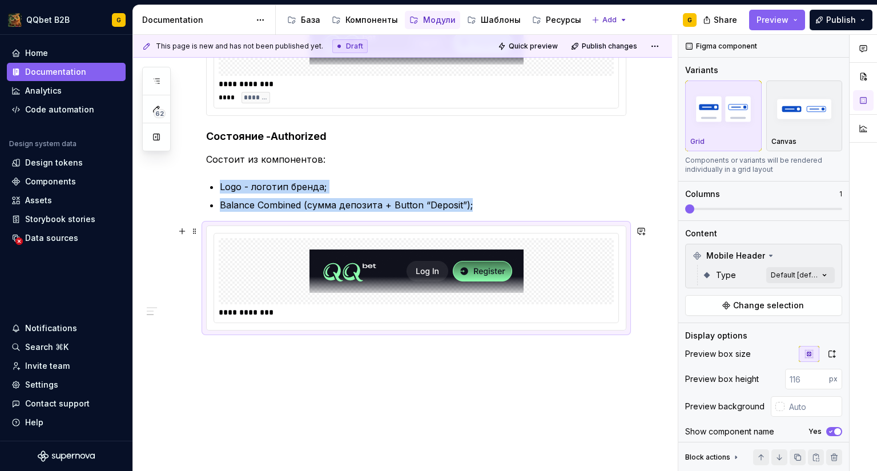
click at [455, 296] on img at bounding box center [416, 271] width 214 height 57
click at [785, 126] on img "button" at bounding box center [804, 109] width 66 height 42
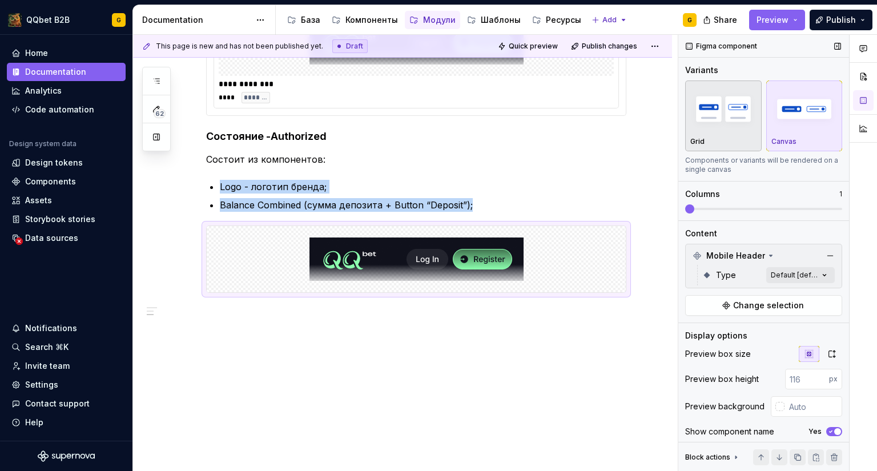
click at [732, 122] on img "button" at bounding box center [723, 109] width 66 height 42
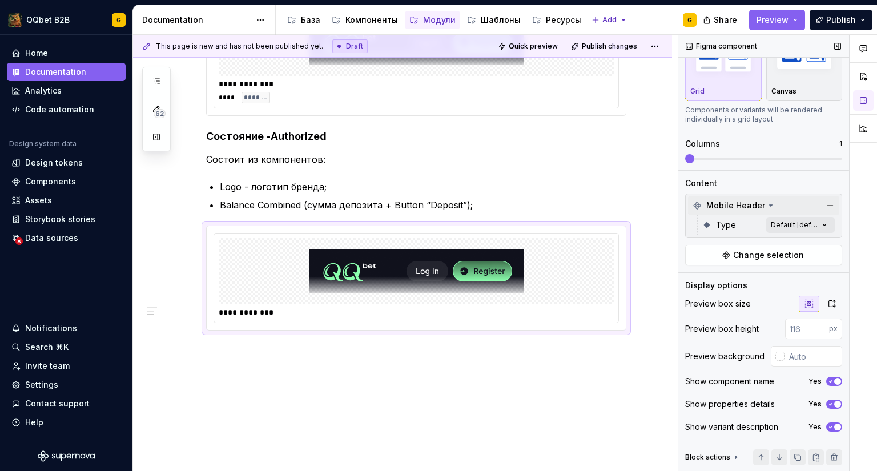
click at [781, 203] on div "Mobile Header" at bounding box center [763, 205] width 151 height 18
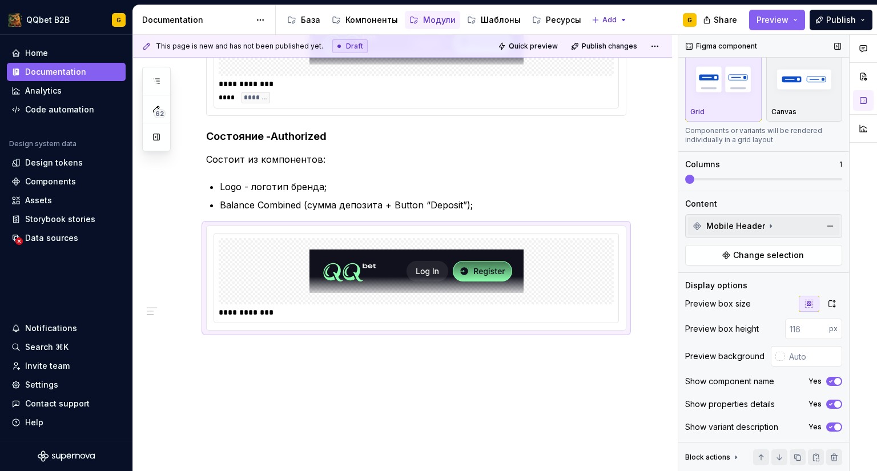
click at [778, 224] on div "Mobile Header" at bounding box center [763, 226] width 151 height 18
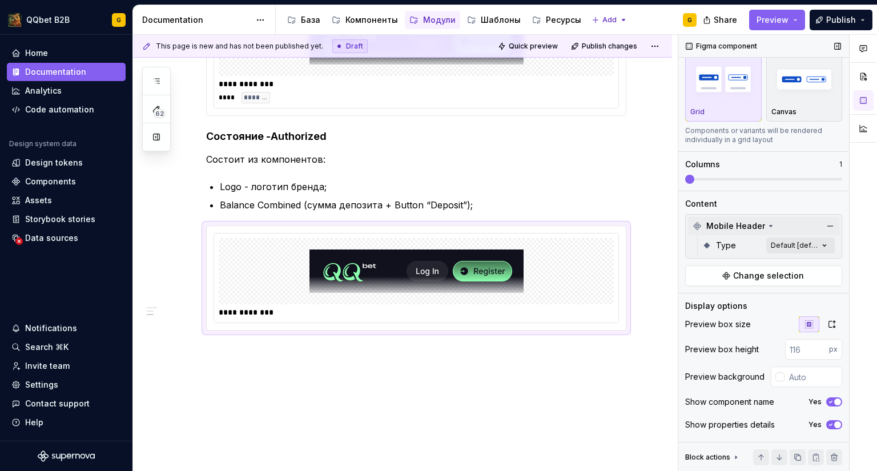
scroll to position [50, 0]
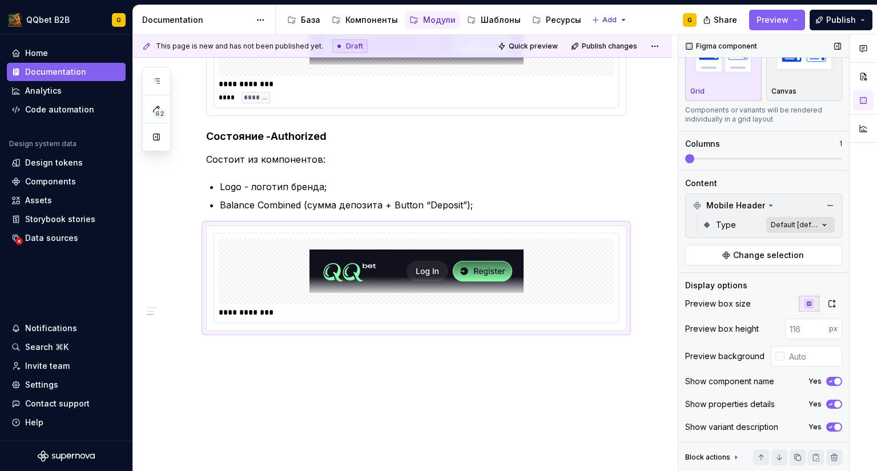
click at [798, 222] on div "Comments Open comments No comments yet Select ‘Comment’ from the block context …" at bounding box center [777, 253] width 199 height 437
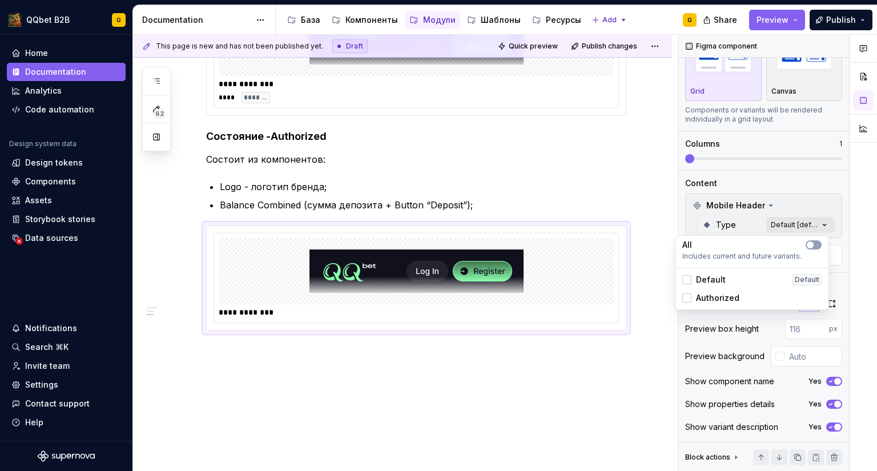
click at [722, 294] on span "Authorized" at bounding box center [717, 297] width 43 height 11
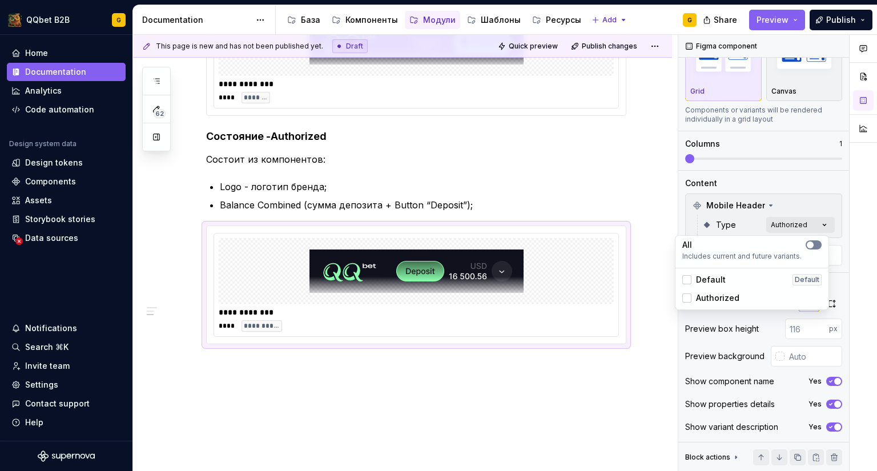
click at [817, 244] on button "button" at bounding box center [813, 244] width 16 height 9
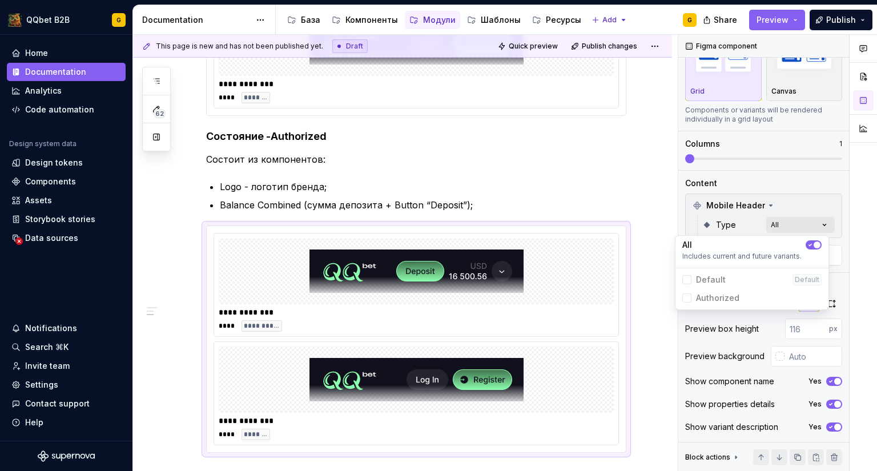
click at [817, 244] on span "button" at bounding box center [816, 244] width 7 height 7
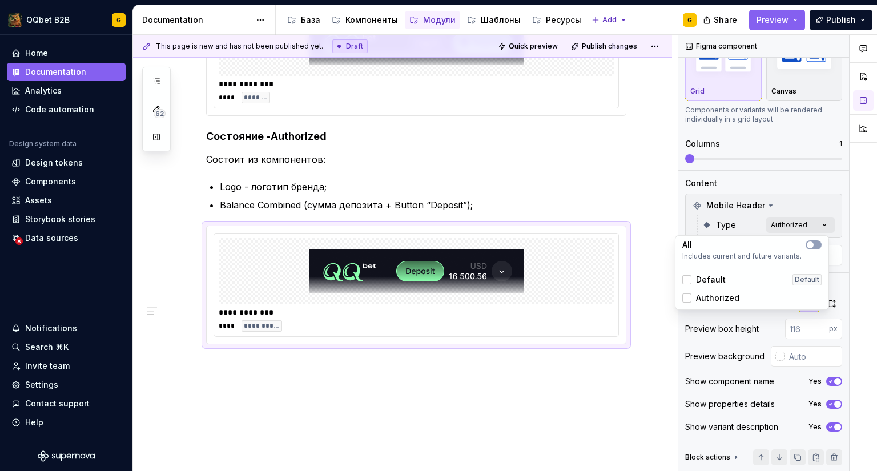
click at [321, 365] on html "QQbet B2B G Home Documentation Analytics Code automation Design system data Des…" at bounding box center [438, 235] width 877 height 471
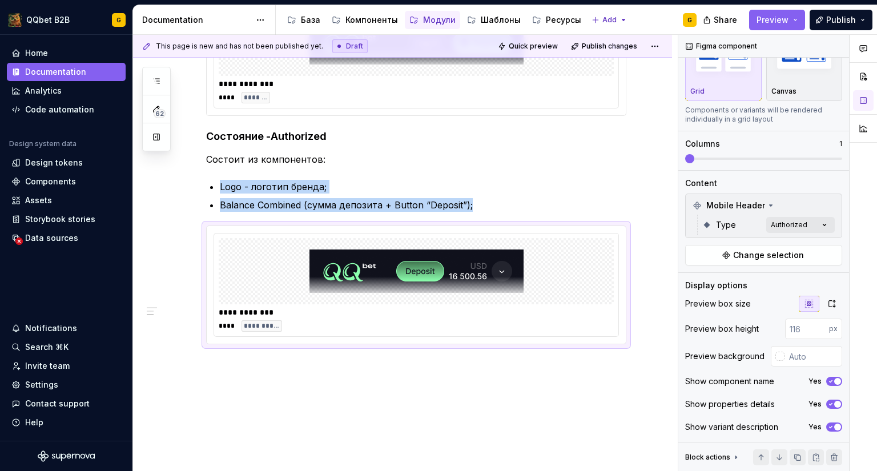
click at [321, 364] on p at bounding box center [416, 365] width 420 height 14
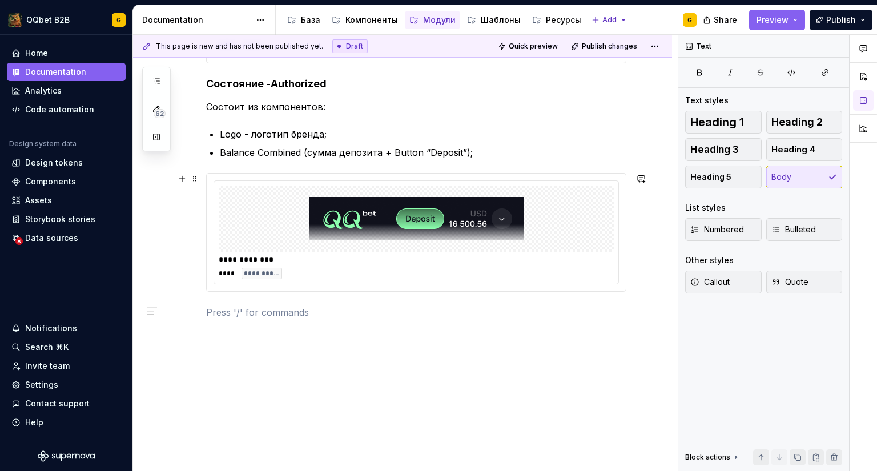
scroll to position [454, 0]
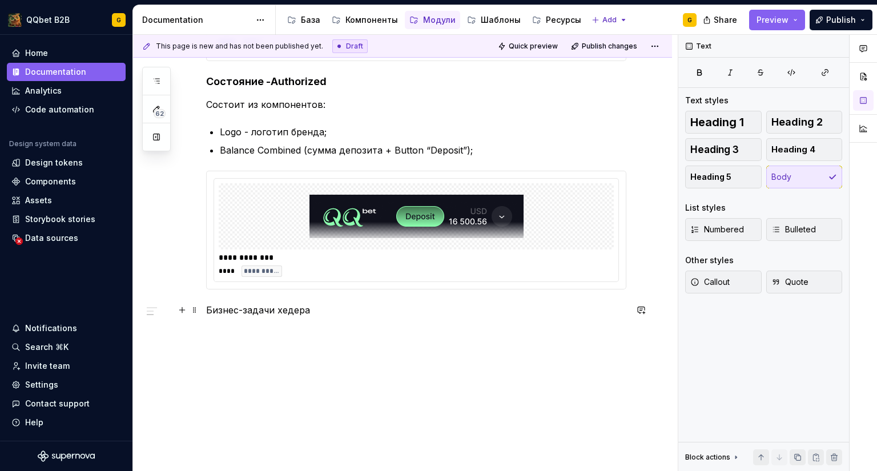
click at [305, 310] on p "Бизнес-задачи хедера" at bounding box center [416, 310] width 420 height 14
click at [289, 308] on p "Бизнес-задачи хедера" at bounding box center [416, 310] width 420 height 14
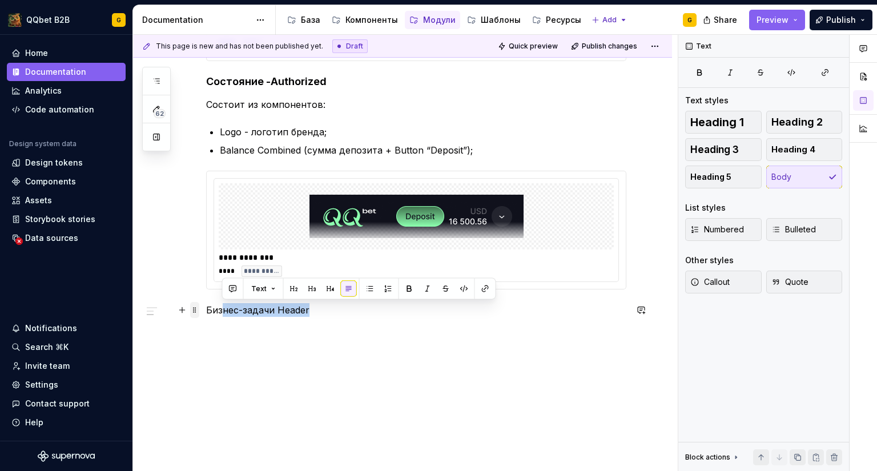
drag, startPoint x: 309, startPoint y: 312, endPoint x: 195, endPoint y: 310, distance: 114.1
click at [206, 310] on div "**********" at bounding box center [416, 58] width 420 height 546
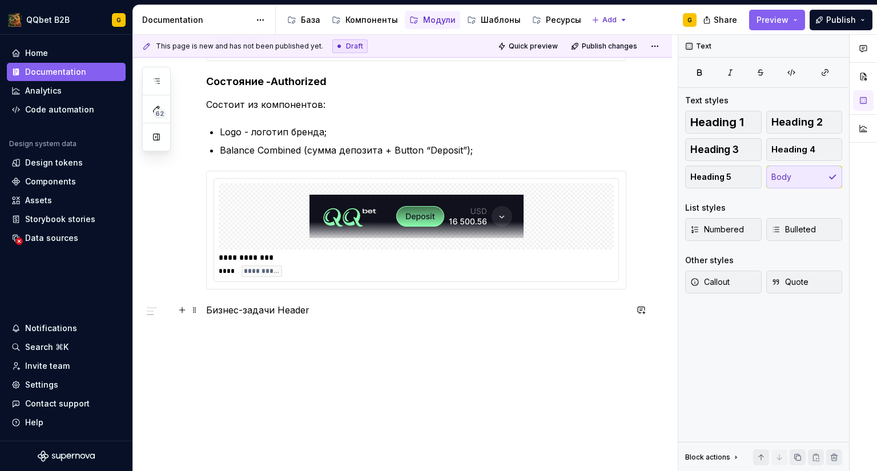
click at [213, 313] on p "Бизнес-задачи Header" at bounding box center [416, 310] width 420 height 14
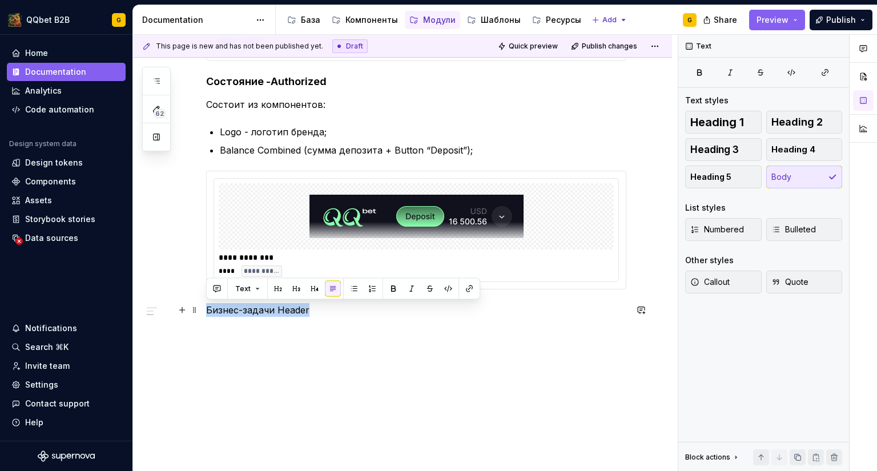
click at [213, 313] on p "Бизнес-задачи Header" at bounding box center [416, 310] width 420 height 14
click at [292, 289] on button "button" at bounding box center [296, 289] width 16 height 16
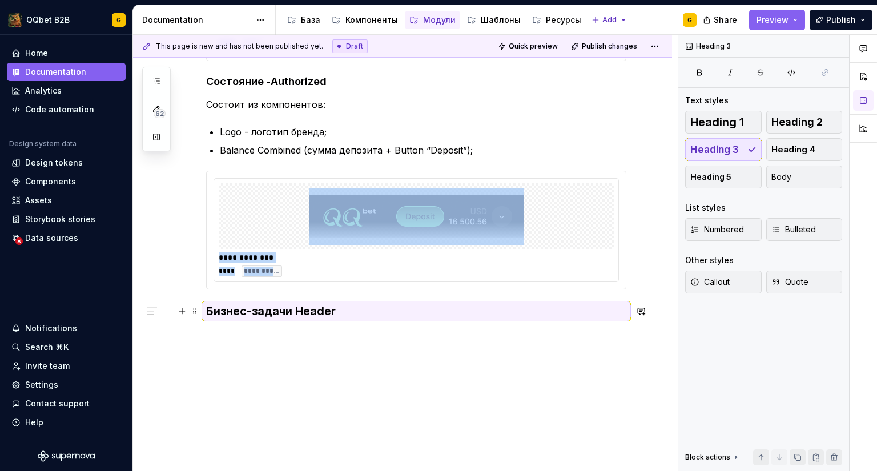
click at [345, 314] on h3 "Бизнес-задачи Header" at bounding box center [416, 311] width 420 height 16
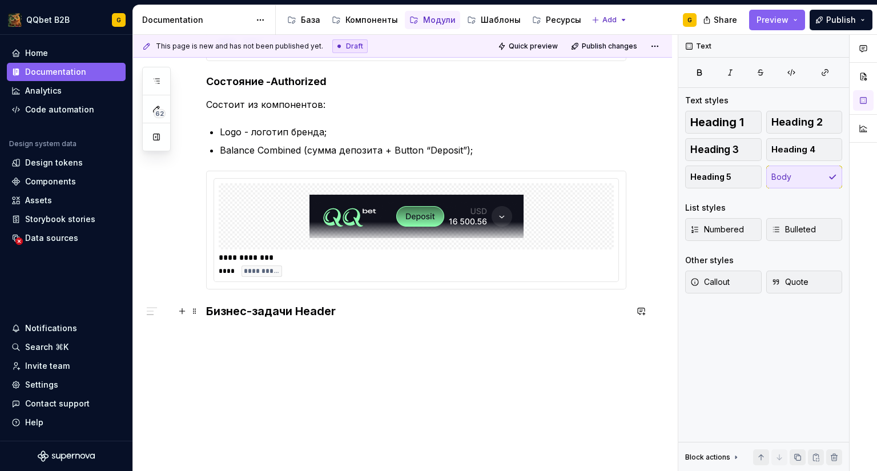
click at [282, 316] on h3 "Бизнес-задачи Header" at bounding box center [416, 311] width 420 height 16
click at [264, 331] on p at bounding box center [416, 335] width 420 height 14
type textarea "*"
